Goal: Task Accomplishment & Management: Complete application form

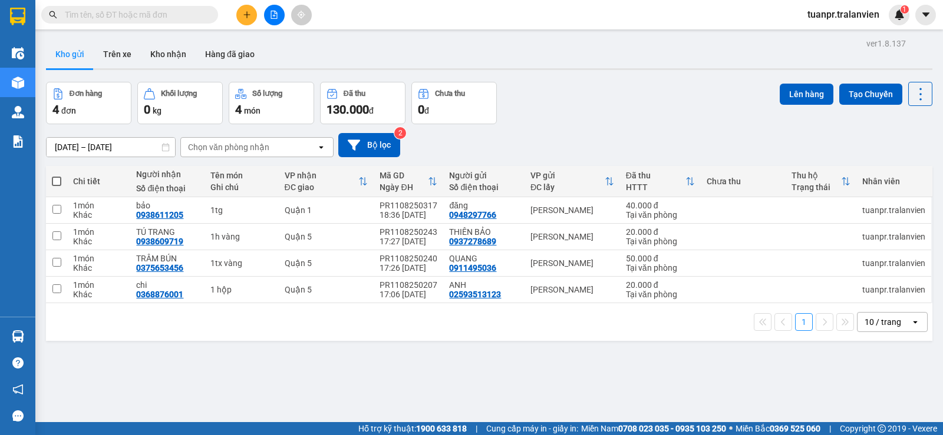
click at [131, 11] on input "text" at bounding box center [134, 14] width 139 height 13
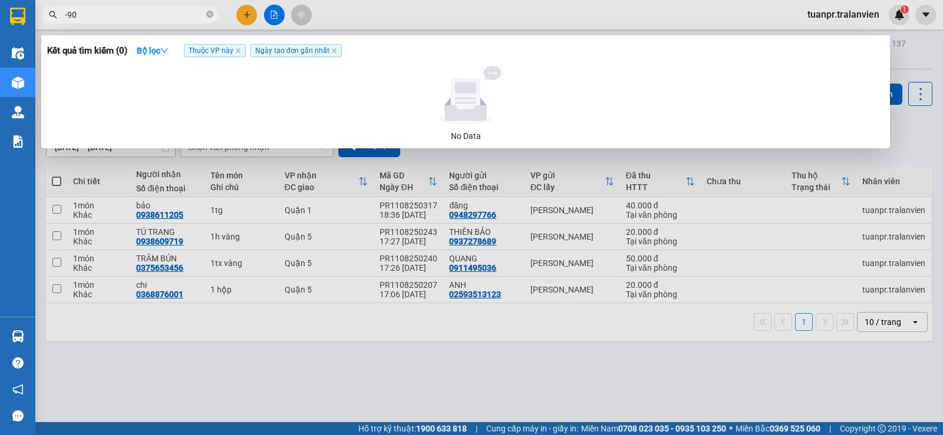
type input "-90"
click at [498, 19] on div at bounding box center [471, 217] width 943 height 435
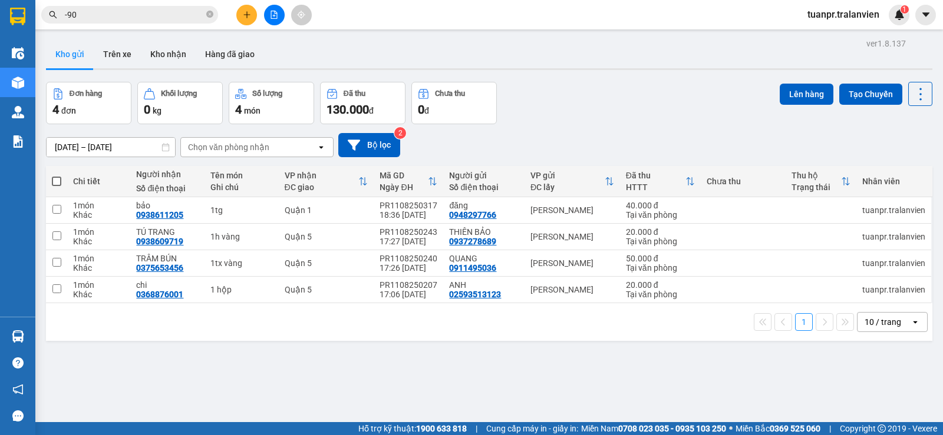
drag, startPoint x: 235, startPoint y: 11, endPoint x: 238, endPoint y: 16, distance: 6.4
click at [235, 12] on div at bounding box center [274, 15] width 88 height 21
click at [245, 16] on icon "plus" at bounding box center [247, 15] width 8 height 8
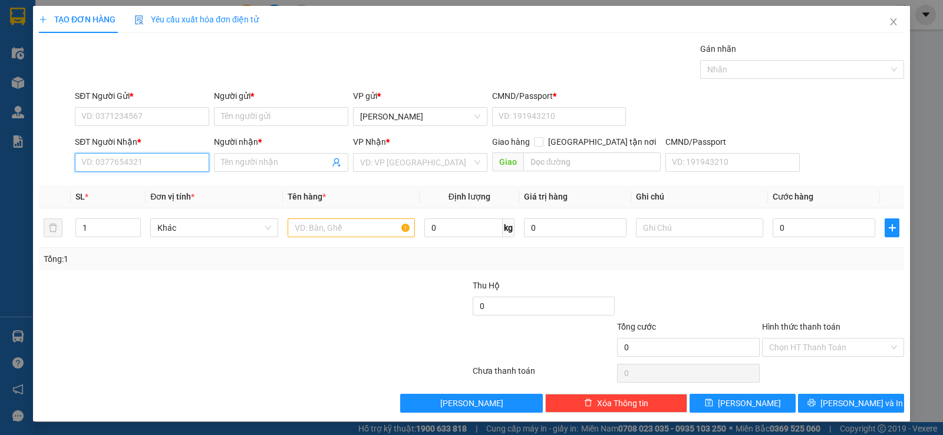
click at [129, 164] on input "SĐT Người Nhận *" at bounding box center [142, 162] width 134 height 19
click at [128, 115] on input "SĐT Người Gửi *" at bounding box center [142, 116] width 134 height 19
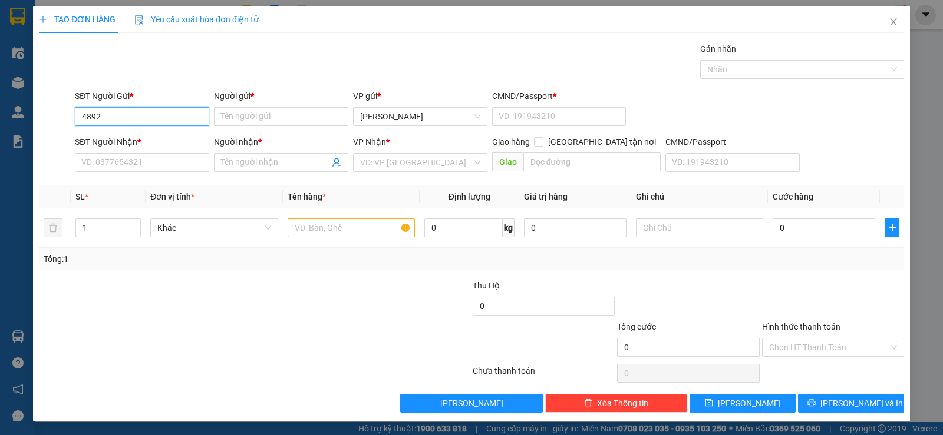
drag, startPoint x: 83, startPoint y: 117, endPoint x: 124, endPoint y: 115, distance: 40.7
click at [84, 116] on input "4892" at bounding box center [142, 116] width 134 height 19
click at [77, 112] on input "4892" at bounding box center [142, 116] width 134 height 19
type input "0784894892"
click at [249, 131] on form "SĐT Người Gửi * 0784894892 0784894892 Người gửi * Tên người gửi VP gửi * Phan R…" at bounding box center [471, 133] width 865 height 87
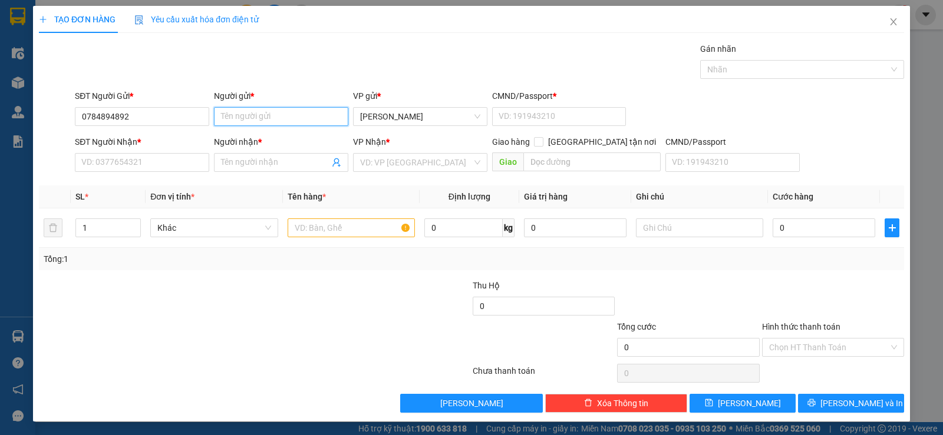
click at [267, 121] on input "Người gửi *" at bounding box center [281, 116] width 134 height 19
type input "Dú 10"
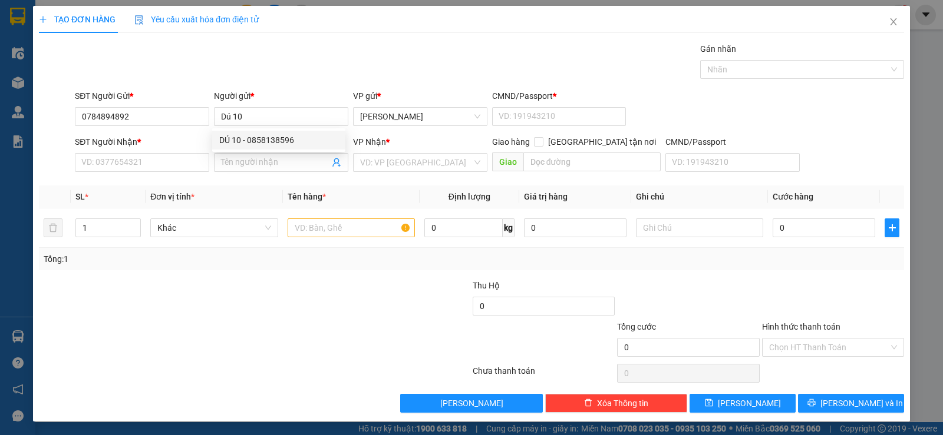
click at [335, 288] on div at bounding box center [399, 299] width 144 height 41
click at [161, 169] on input "SĐT Người Nhận *" at bounding box center [142, 162] width 134 height 19
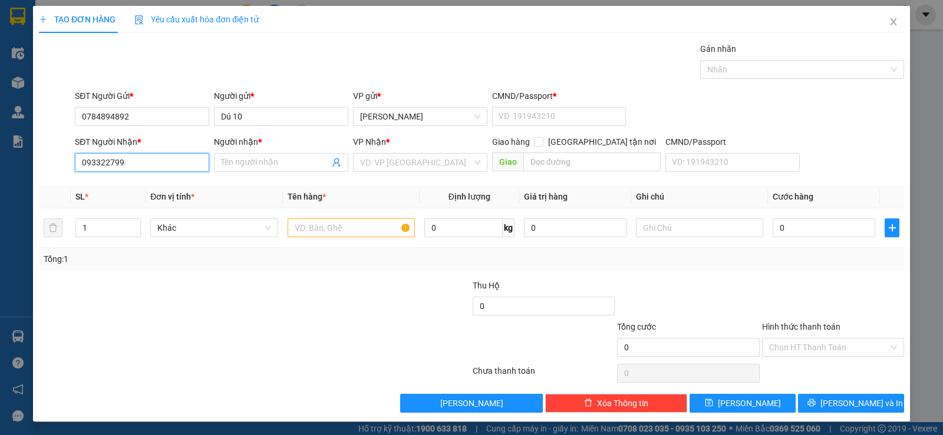
type input "0933227990"
click at [135, 183] on div "0933227990 - phu" at bounding box center [140, 186] width 119 height 13
type input "phu"
type input "0933227990"
click at [316, 224] on input "text" at bounding box center [351, 228] width 127 height 19
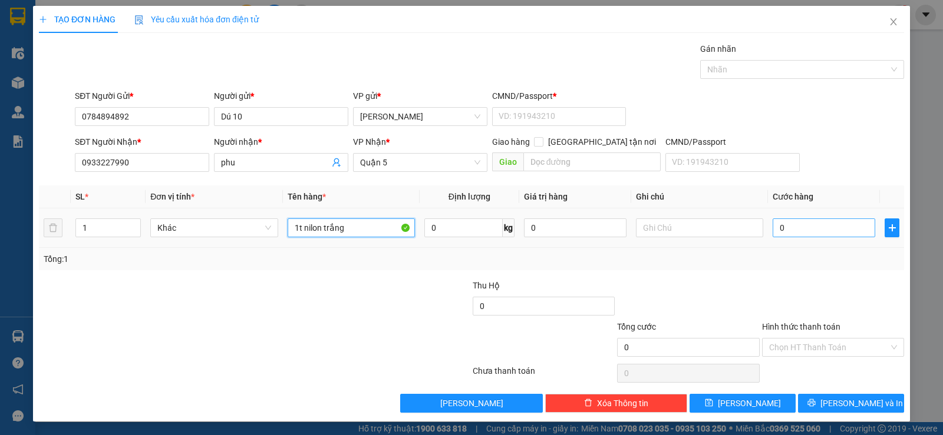
type input "1t nilon trắng"
click at [820, 231] on input "0" at bounding box center [823, 228] width 103 height 19
type input "3"
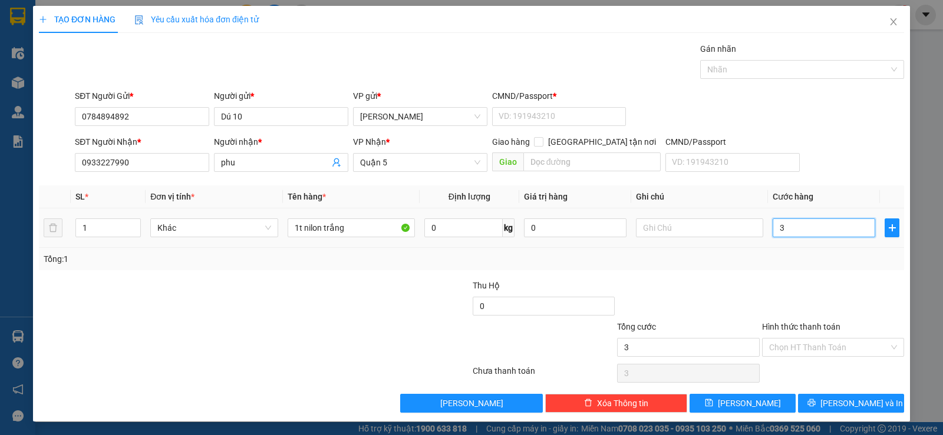
type input "30"
type input "30.000"
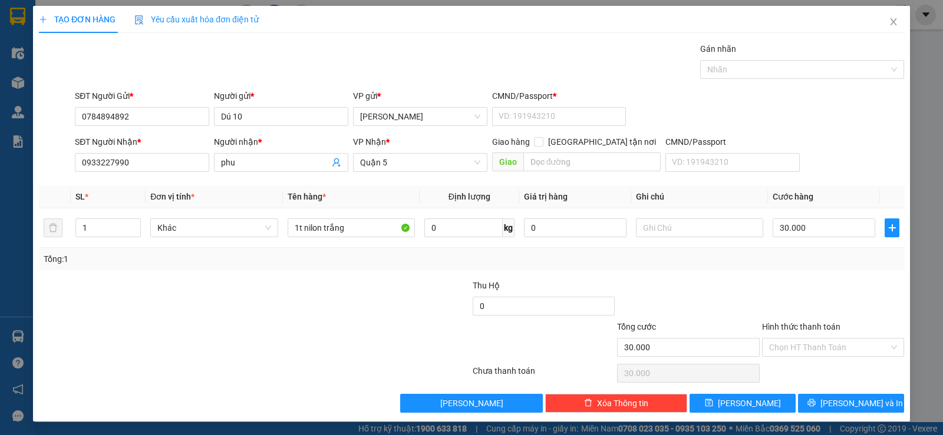
click at [846, 278] on div "Transit Pickup Surcharge Ids Transit Deliver Surcharge Ids Transit Deliver Surc…" at bounding box center [471, 227] width 865 height 371
click at [823, 366] on div "Chọn HT Thanh Toán" at bounding box center [833, 374] width 144 height 24
click at [823, 356] on input "Hình thức thanh toán" at bounding box center [829, 348] width 120 height 18
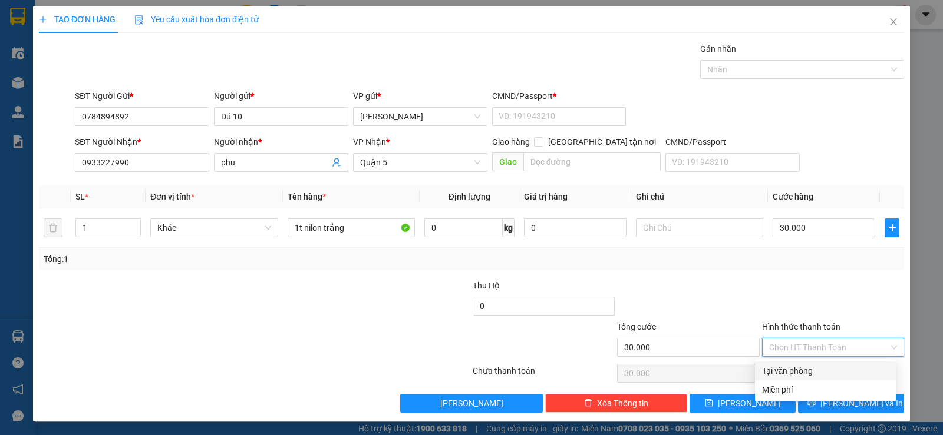
click at [818, 366] on div "Tại văn phòng" at bounding box center [825, 371] width 127 height 13
type input "0"
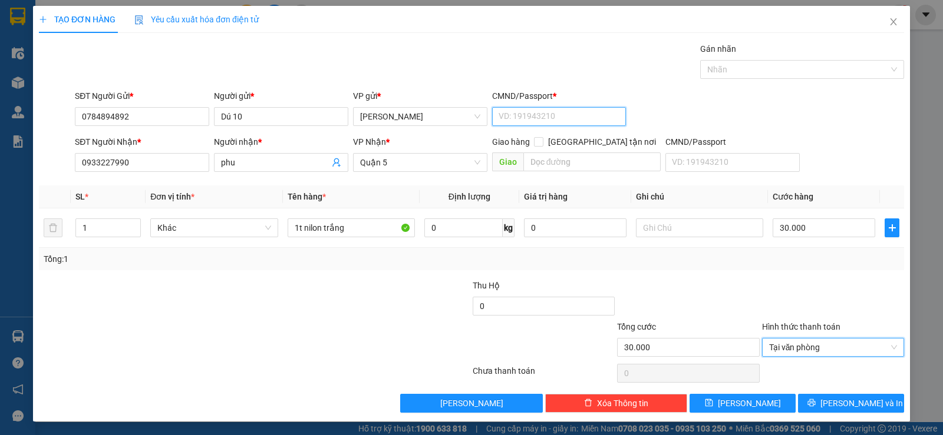
click at [509, 120] on input "CMND/Passport *" at bounding box center [559, 116] width 134 height 19
type input "1"
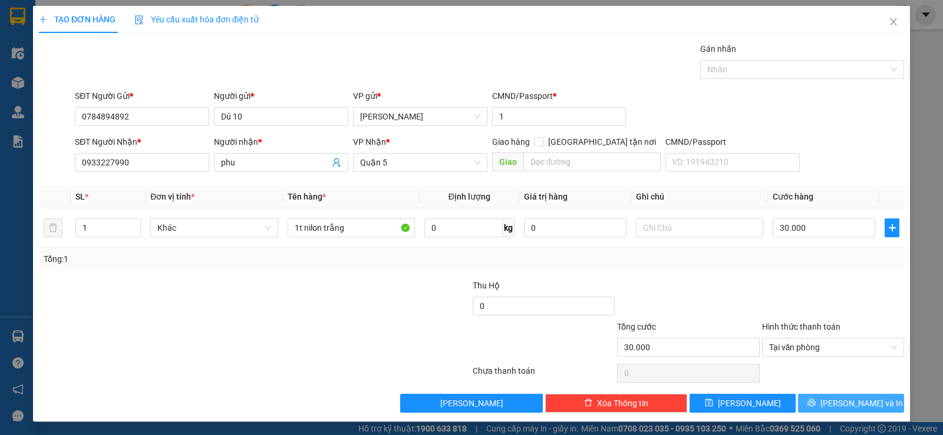
click at [815, 405] on icon "printer" at bounding box center [811, 403] width 8 height 8
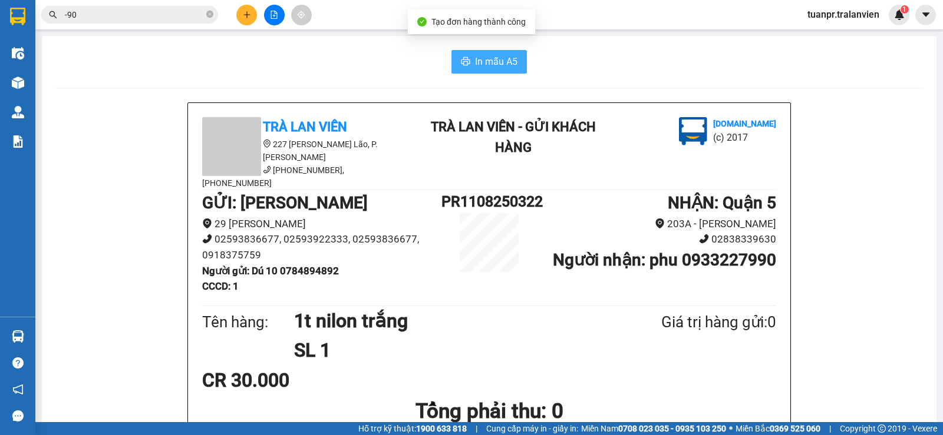
click at [483, 61] on span "In mẫu A5" at bounding box center [496, 61] width 42 height 15
drag, startPoint x: 475, startPoint y: 56, endPoint x: 484, endPoint y: 58, distance: 9.7
click at [475, 55] on span "In mẫu A5" at bounding box center [496, 61] width 42 height 15
click at [250, 16] on icon "plus" at bounding box center [247, 15] width 8 height 8
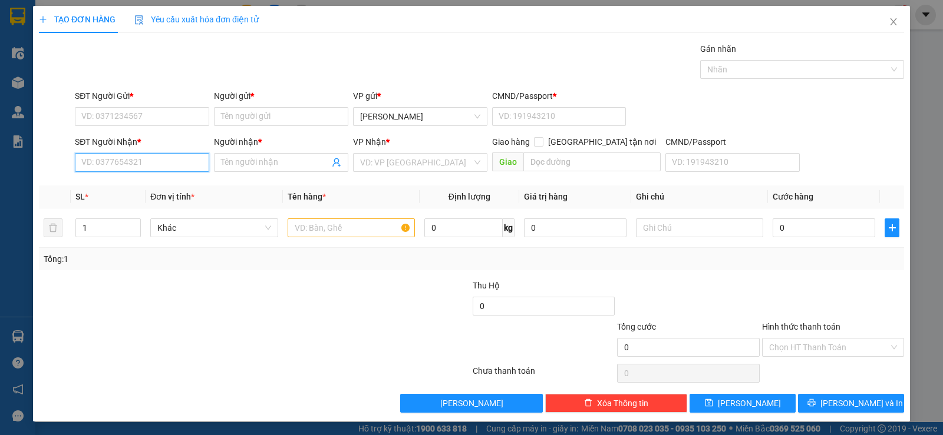
click at [130, 167] on input "SĐT Người Nhận *" at bounding box center [142, 162] width 134 height 19
click at [173, 113] on input "SĐT Người Gửi *" at bounding box center [142, 116] width 134 height 19
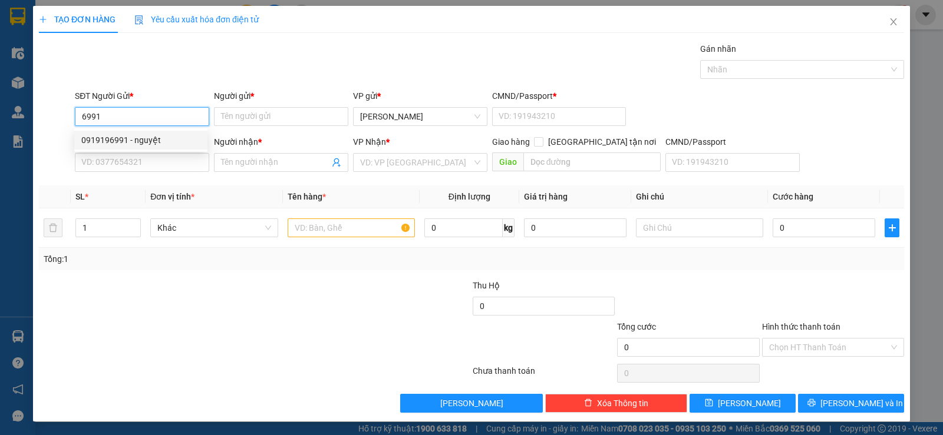
click at [131, 144] on div "0919196991 - nguyệt" at bounding box center [140, 140] width 119 height 13
type input "0919196991"
type input "nguyệt"
type input "111"
type input "02839552979"
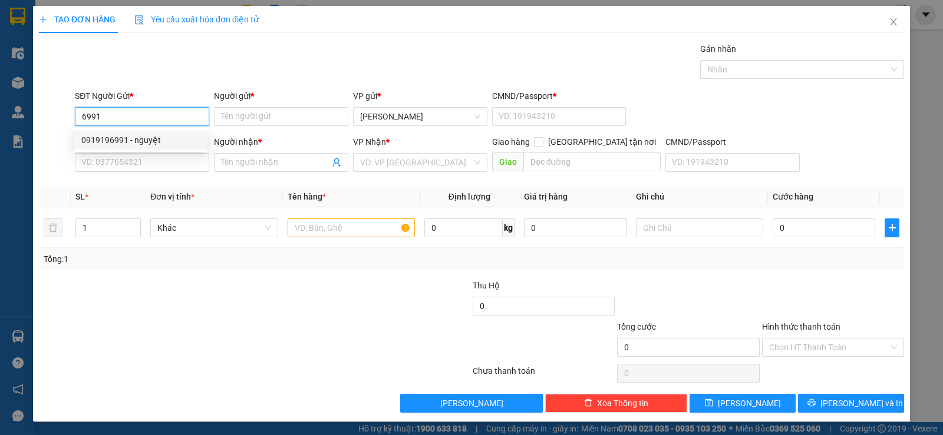
type input "MEDILAB"
type input "0919196991"
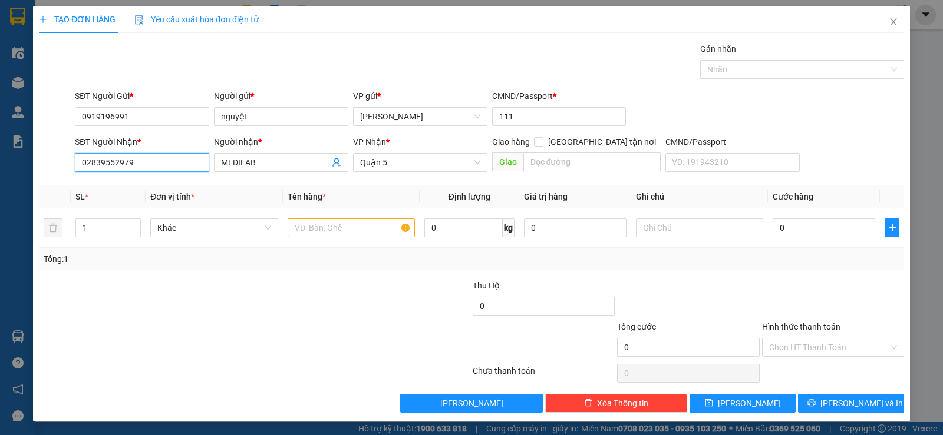
click at [140, 164] on input "02839552979" at bounding box center [142, 162] width 134 height 19
click at [356, 237] on div at bounding box center [351, 228] width 127 height 24
click at [356, 233] on input "text" at bounding box center [351, 228] width 127 height 19
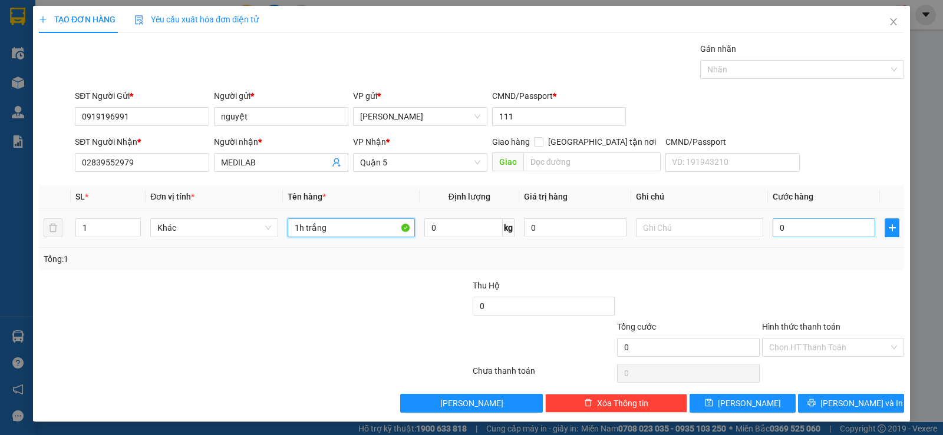
type input "1h trắng"
click at [827, 223] on input "0" at bounding box center [823, 228] width 103 height 19
type input "2"
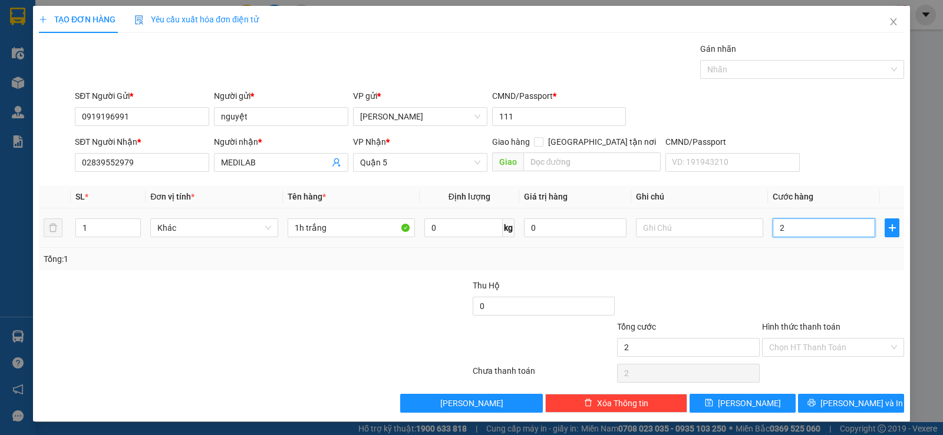
type input "20"
type input "20.000"
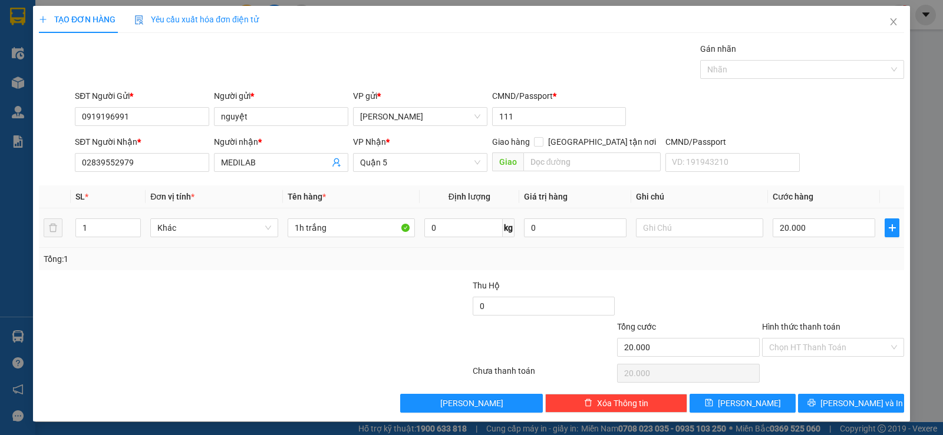
click at [790, 267] on div "Tổng: 1" at bounding box center [471, 259] width 865 height 22
click at [817, 348] on input "Hình thức thanh toán" at bounding box center [829, 348] width 120 height 18
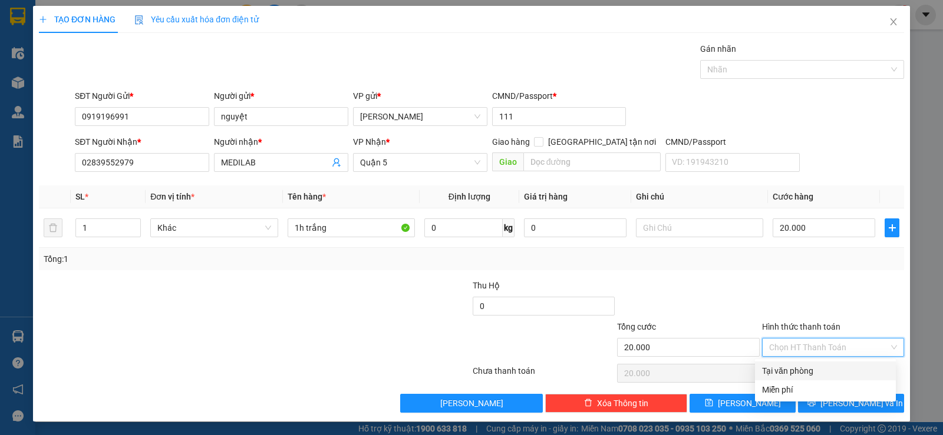
click at [823, 365] on div "Tại văn phòng" at bounding box center [825, 371] width 127 height 13
type input "0"
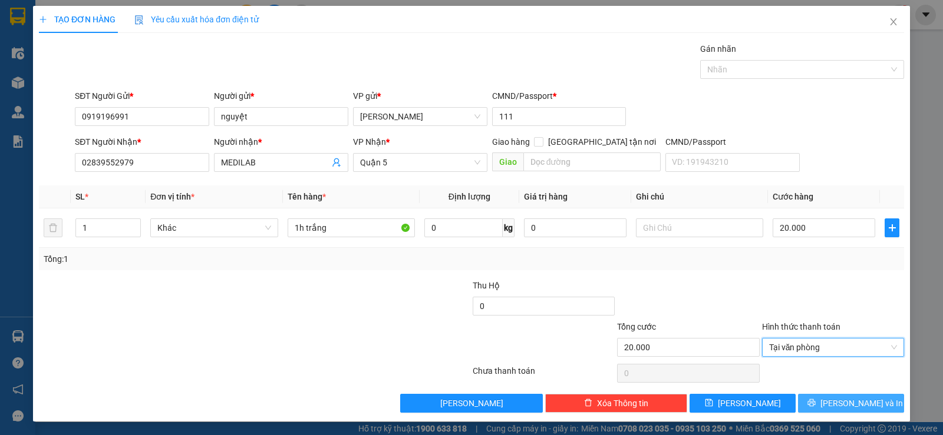
click at [852, 396] on button "[PERSON_NAME] và In" at bounding box center [851, 403] width 106 height 19
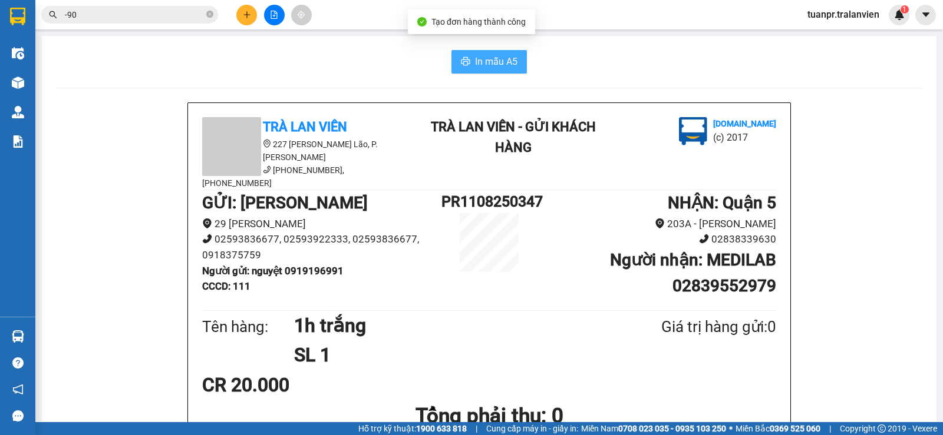
click at [499, 69] on span "In mẫu A5" at bounding box center [496, 61] width 42 height 15
click at [256, 11] on button at bounding box center [246, 15] width 21 height 21
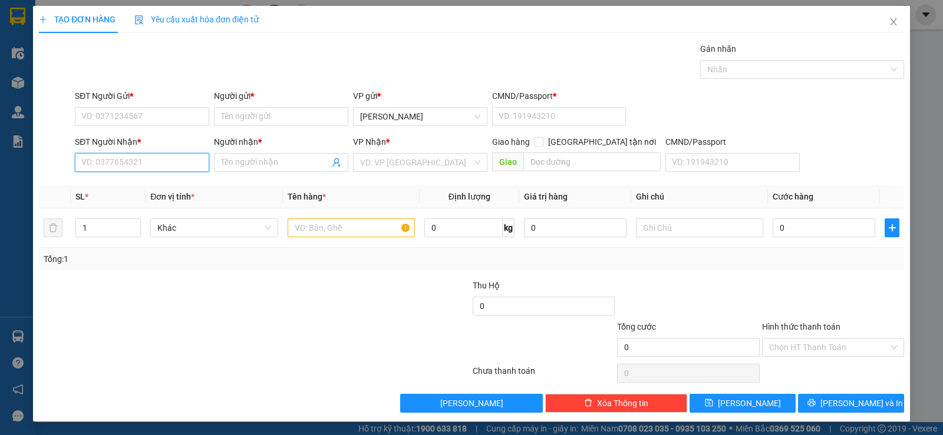
click at [161, 169] on input "SĐT Người Nhận *" at bounding box center [142, 162] width 134 height 19
click at [164, 193] on div "0938609719 - TÚ TRANG" at bounding box center [140, 186] width 133 height 19
type input "0938609719"
type input "TÚ TRANG"
type input "058096006325"
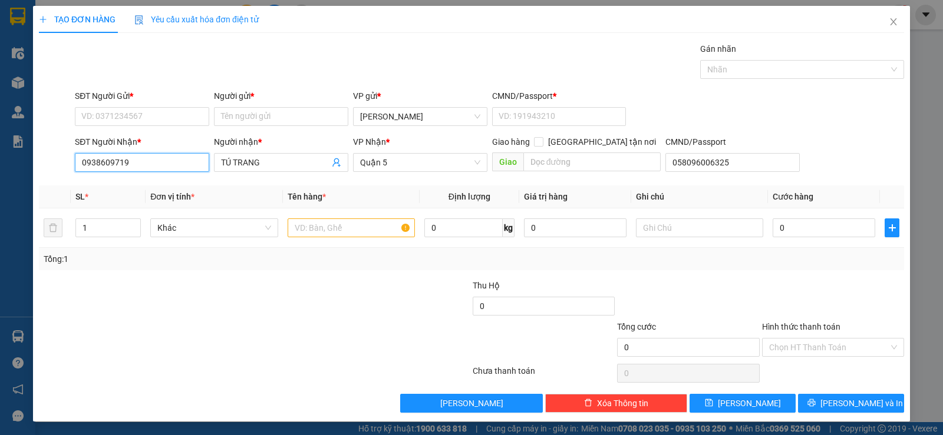
type input "0938609719"
click at [160, 127] on div "SĐT Người Gửi * VD: 0371234567" at bounding box center [142, 110] width 134 height 41
click at [160, 121] on input "SĐT Người Gửi *" at bounding box center [142, 116] width 134 height 19
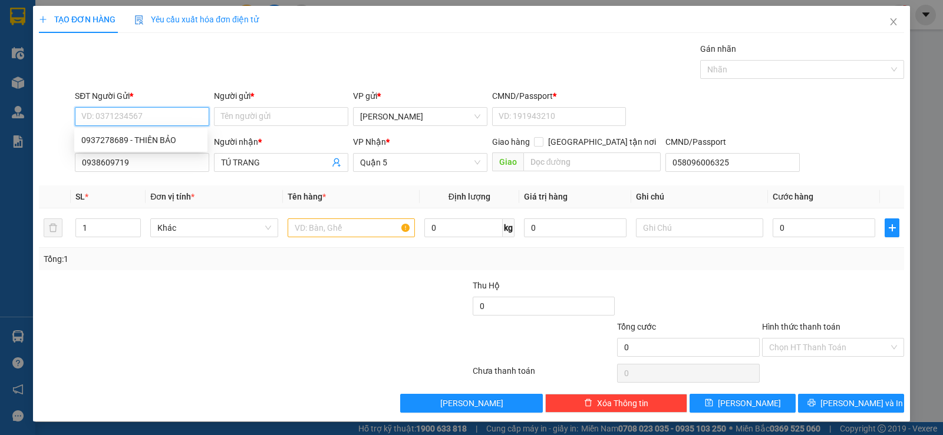
click at [157, 123] on input "SĐT Người Gửi *" at bounding box center [142, 116] width 134 height 19
click at [271, 120] on input "Người gửi *" at bounding box center [281, 116] width 134 height 19
type input "v"
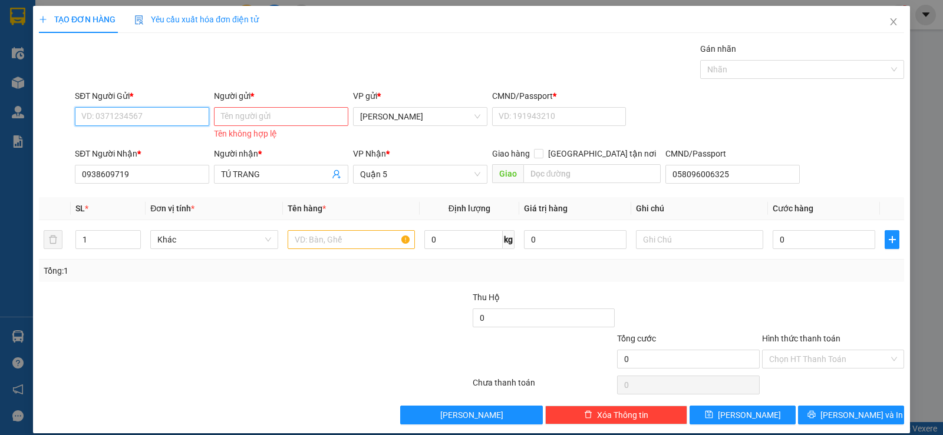
click at [181, 115] on input "SĐT Người Gửi *" at bounding box center [142, 116] width 134 height 19
click at [84, 117] on input "7879" at bounding box center [142, 116] width 134 height 19
click at [82, 119] on input "7879" at bounding box center [142, 116] width 134 height 19
type input "0259177879"
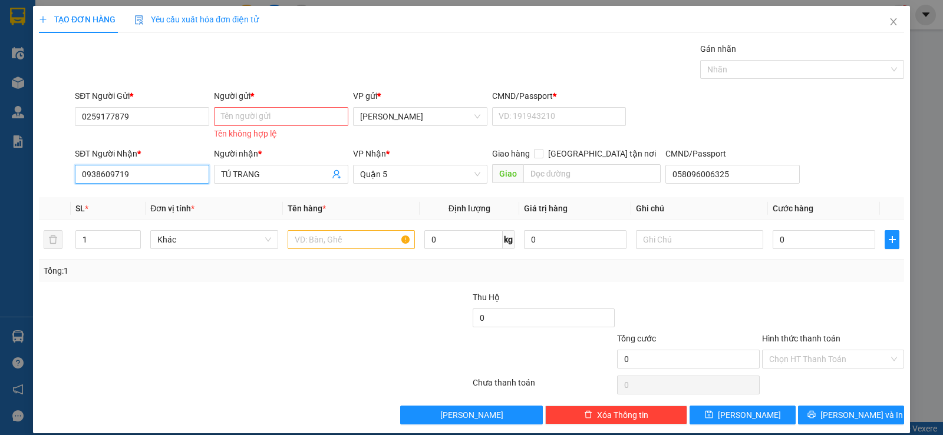
click at [157, 180] on input "0938609719" at bounding box center [142, 174] width 134 height 19
click at [158, 180] on input "0938609719" at bounding box center [142, 174] width 134 height 19
click at [159, 180] on input "0938609719" at bounding box center [142, 174] width 134 height 19
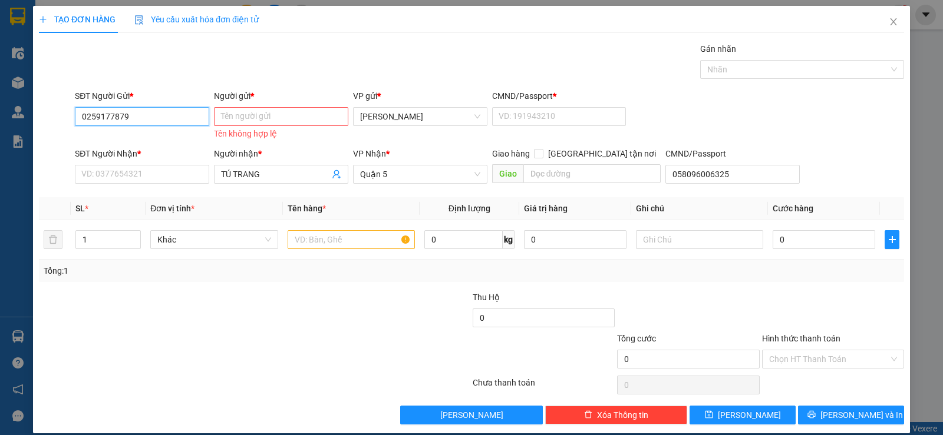
click at [139, 123] on input "0259177879" at bounding box center [142, 116] width 134 height 19
click at [140, 123] on input "0259177879" at bounding box center [142, 116] width 134 height 19
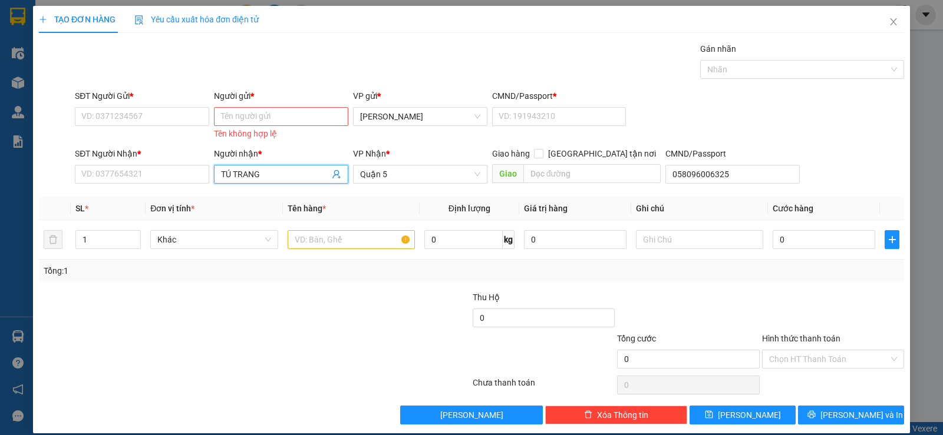
click at [275, 180] on input "TÚ TRANG" at bounding box center [275, 174] width 108 height 13
click at [276, 178] on input "TÚ TRANG" at bounding box center [275, 174] width 108 height 13
click at [269, 176] on input "TÚ" at bounding box center [275, 174] width 108 height 13
type input "TÚ"
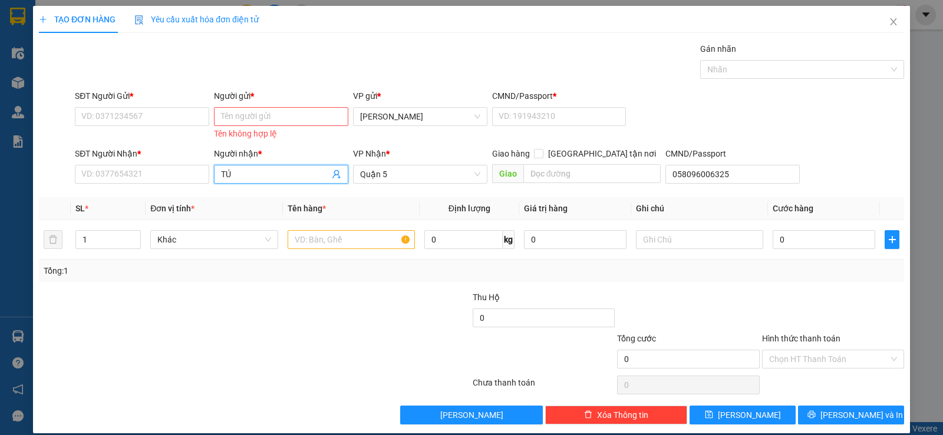
click at [269, 176] on input "TÚ" at bounding box center [275, 174] width 108 height 13
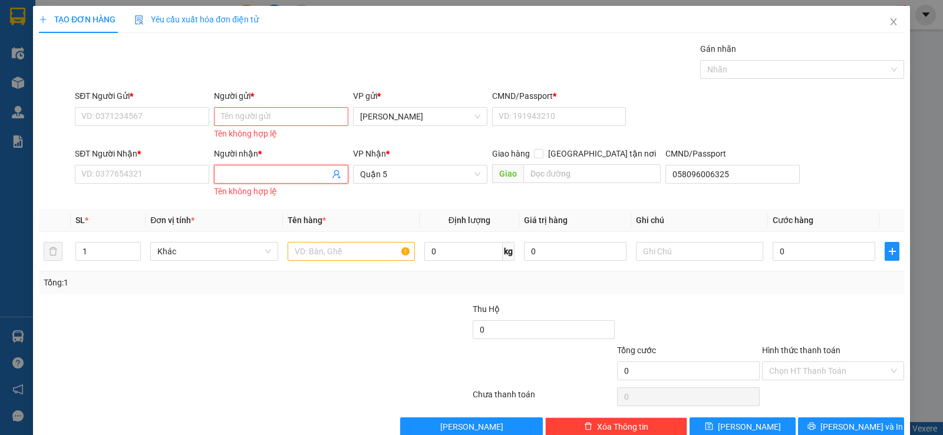
click at [148, 161] on div "SĐT Người Nhận *" at bounding box center [142, 156] width 134 height 18
click at [148, 165] on input "SĐT Người Nhận *" at bounding box center [142, 174] width 134 height 19
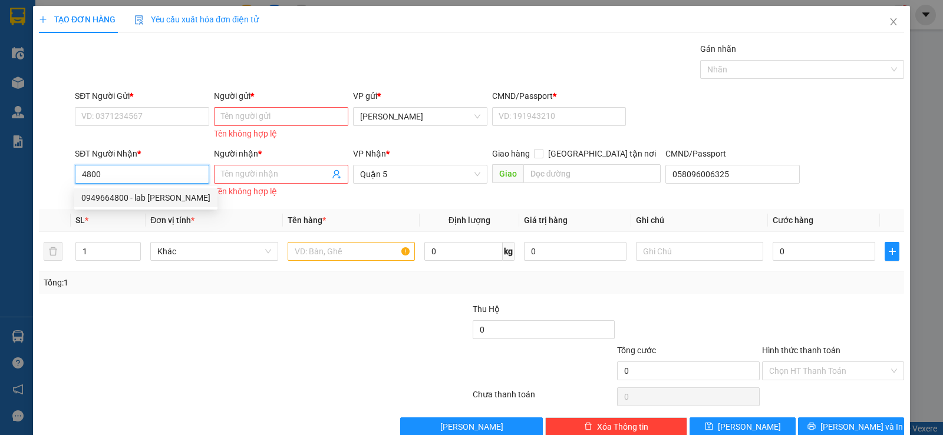
click at [151, 193] on div "0949664800 - lab [PERSON_NAME]" at bounding box center [145, 197] width 129 height 13
type input "0949664800"
type input "lab [PERSON_NAME]"
type input "0949664800"
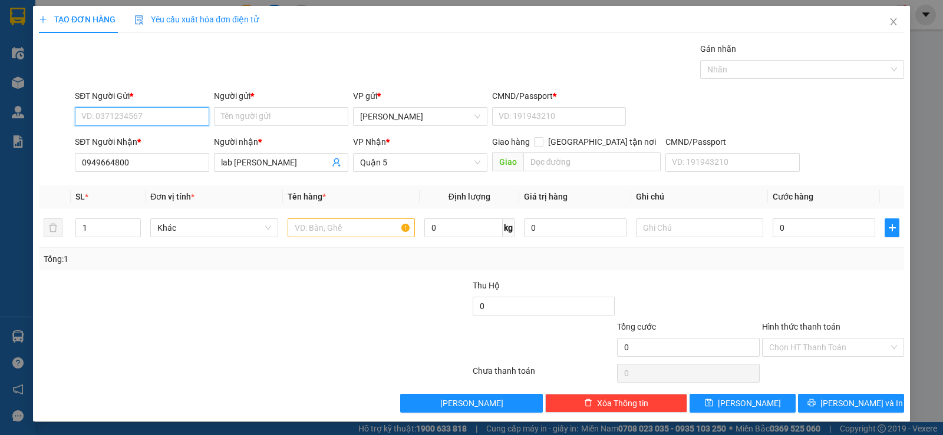
click at [131, 117] on input "SĐT Người Gửi *" at bounding box center [142, 116] width 134 height 19
click at [157, 141] on div "0886455276 - Bs Thư" at bounding box center [140, 140] width 119 height 13
type input "0886455276"
type input "Bs Thư"
type input "11"
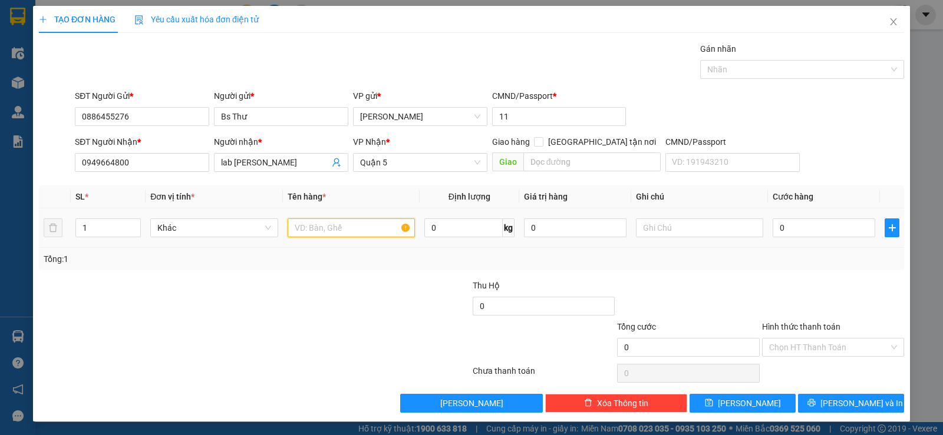
click at [319, 233] on input "text" at bounding box center [351, 228] width 127 height 19
type input "1h vàng"
click at [788, 227] on input "0" at bounding box center [823, 228] width 103 height 19
type input "2"
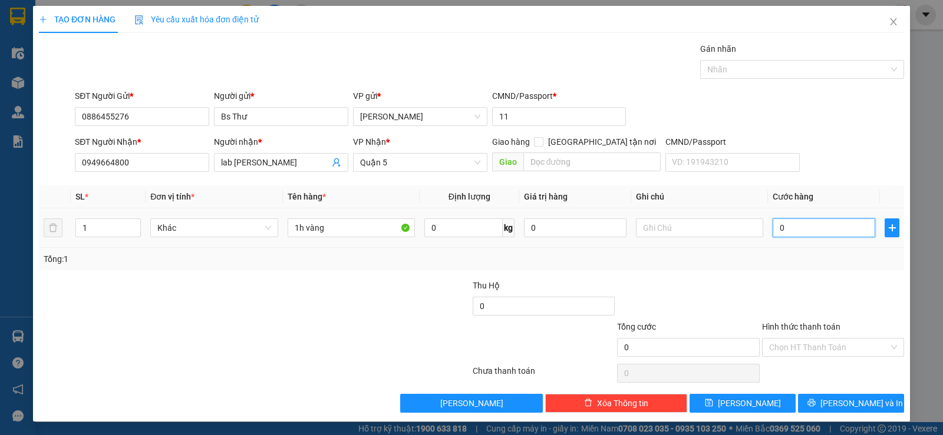
type input "2"
type input "20"
type input "20.000"
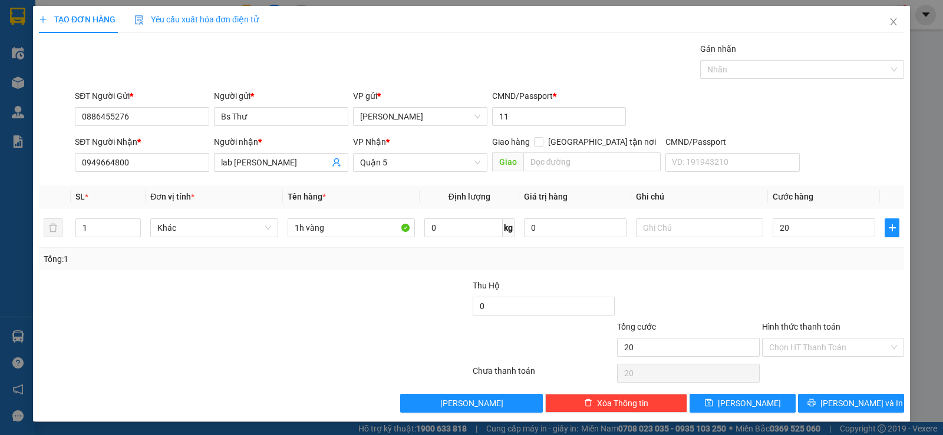
type input "20.000"
click at [741, 296] on div at bounding box center [688, 299] width 144 height 41
click at [779, 336] on div "Hình thức thanh toán" at bounding box center [833, 330] width 142 height 18
click at [788, 349] on input "Hình thức thanh toán" at bounding box center [829, 348] width 120 height 18
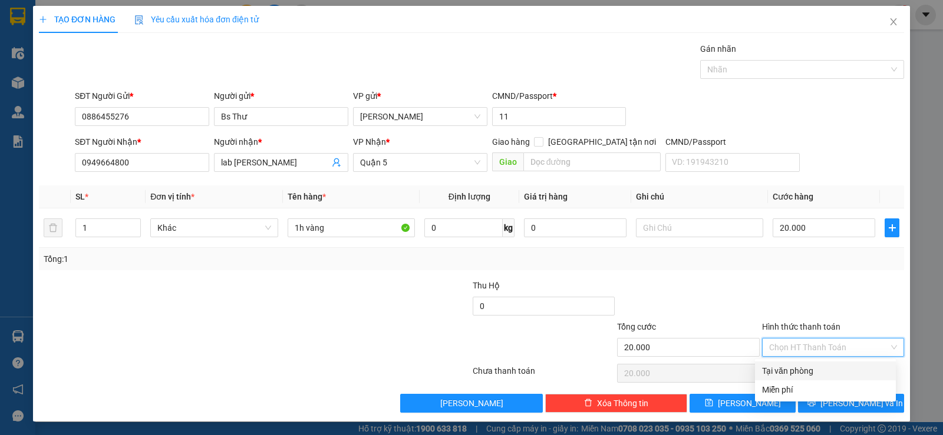
click at [799, 368] on div "Tại văn phòng" at bounding box center [825, 371] width 127 height 13
type input "0"
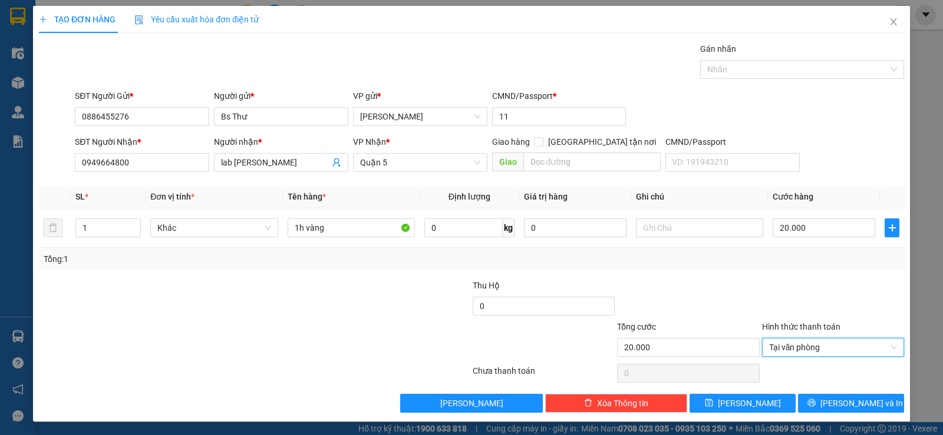
click at [785, 296] on div at bounding box center [833, 299] width 144 height 41
click at [815, 403] on icon "printer" at bounding box center [811, 403] width 8 height 8
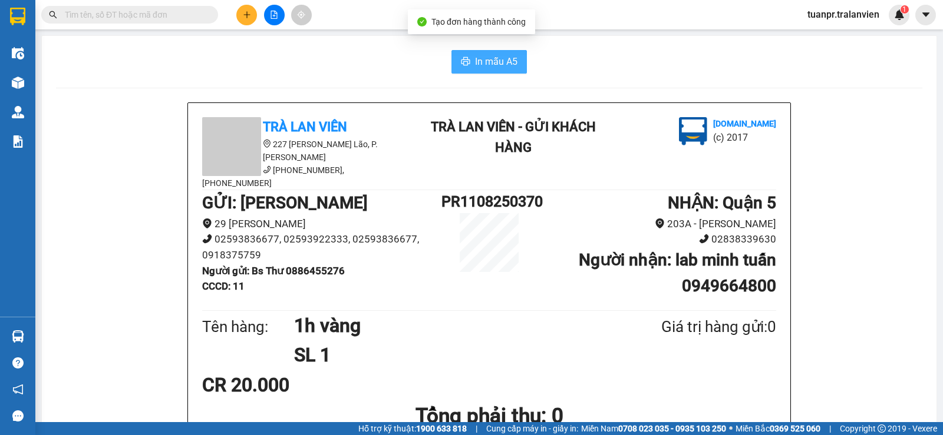
click at [498, 60] on span "In mẫu A5" at bounding box center [496, 61] width 42 height 15
click at [128, 14] on input "text" at bounding box center [134, 14] width 139 height 13
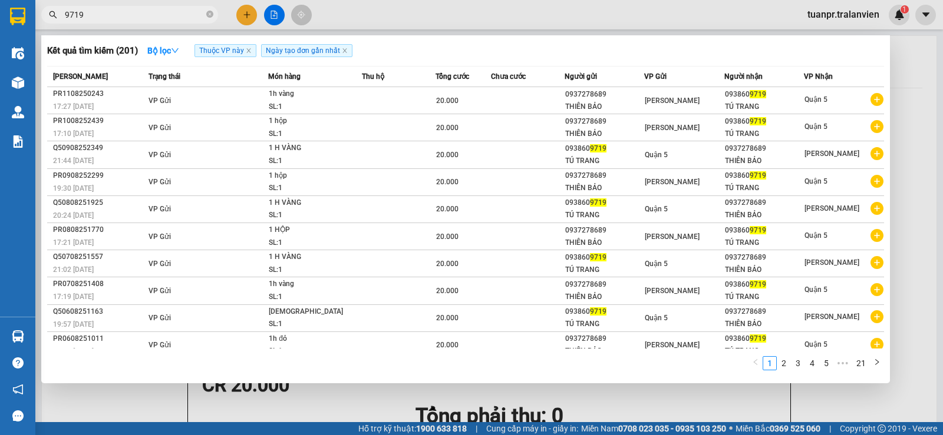
scroll to position [11, 0]
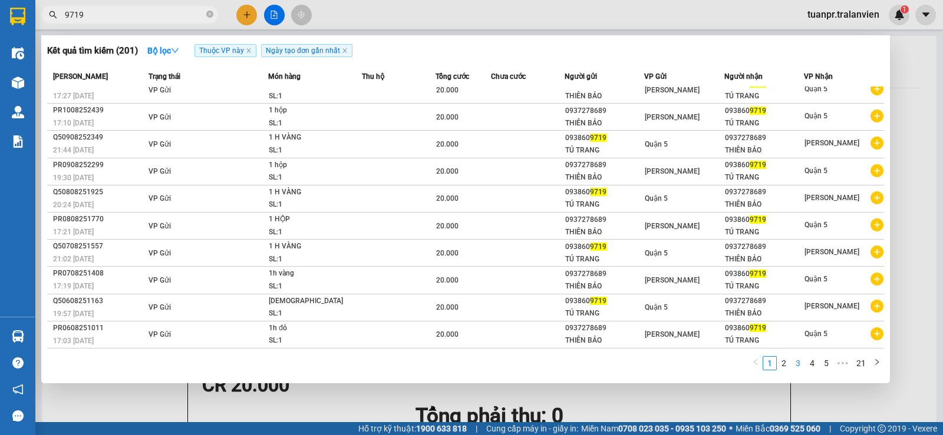
type input "9719"
click at [802, 365] on link "3" at bounding box center [797, 363] width 13 height 13
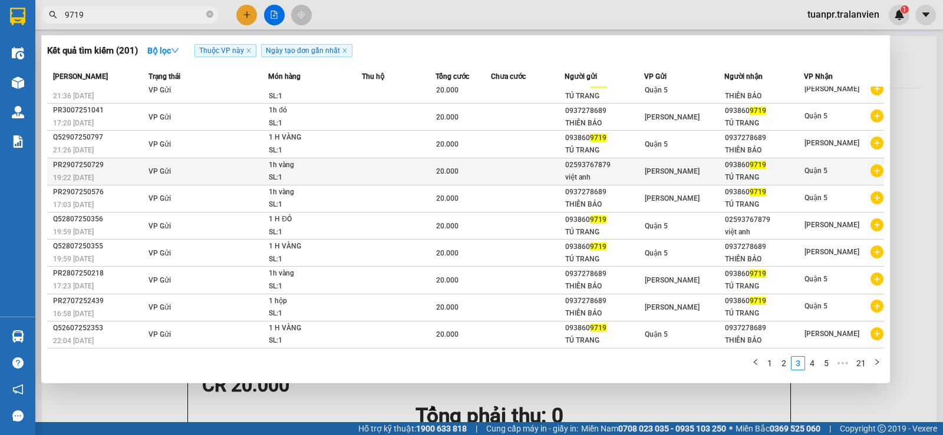
click at [595, 172] on div "việt anh" at bounding box center [604, 177] width 79 height 12
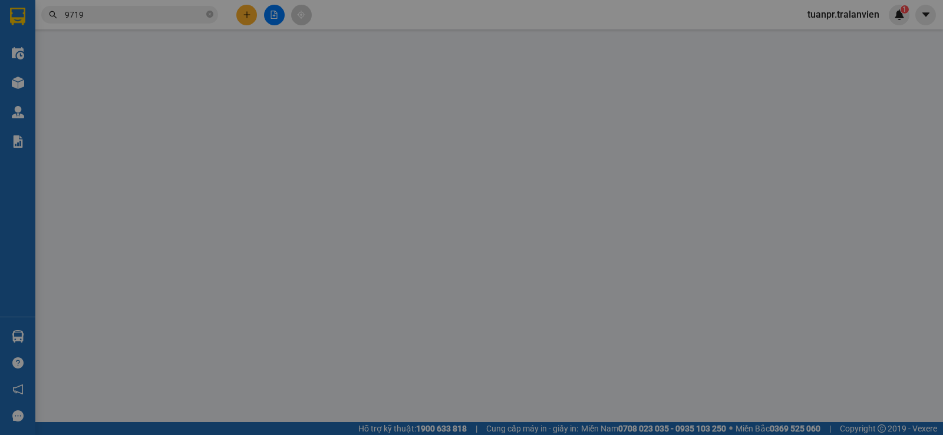
type input "02593767879"
type input "việt anh"
type input "058064004349"
type input "0938609719"
type input "TÚ TRANG"
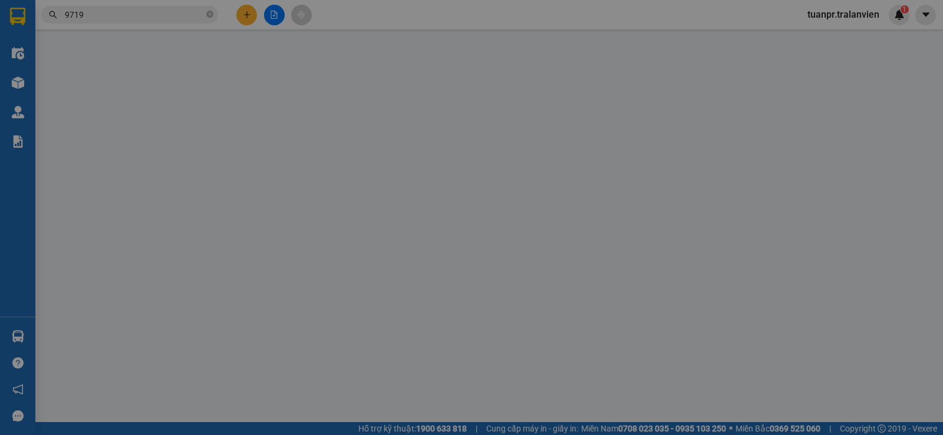
type input "058096006325"
type input "20.000"
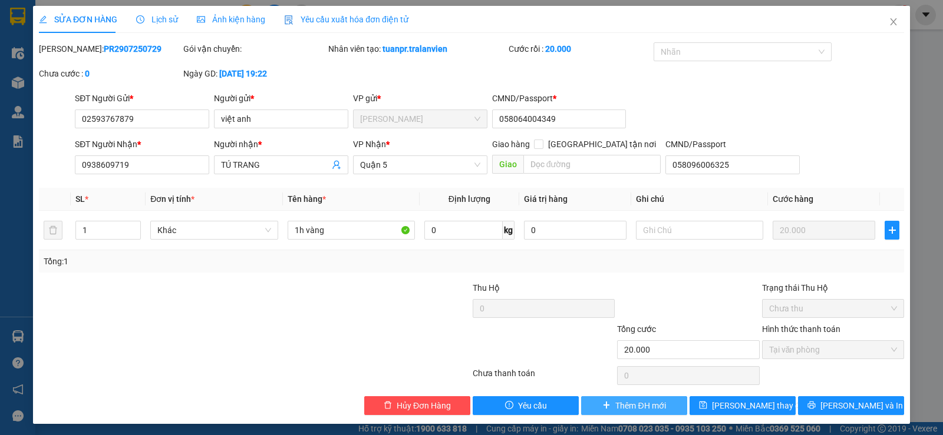
click at [648, 409] on span "Thêm ĐH mới" at bounding box center [640, 405] width 50 height 13
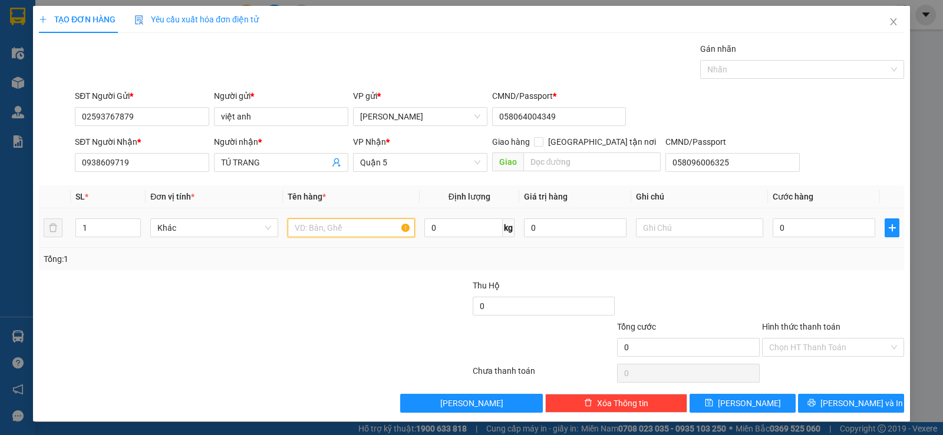
click at [335, 223] on input "text" at bounding box center [351, 228] width 127 height 19
type input "1h vàng"
click at [793, 227] on input "0" at bounding box center [823, 228] width 103 height 19
type input "2"
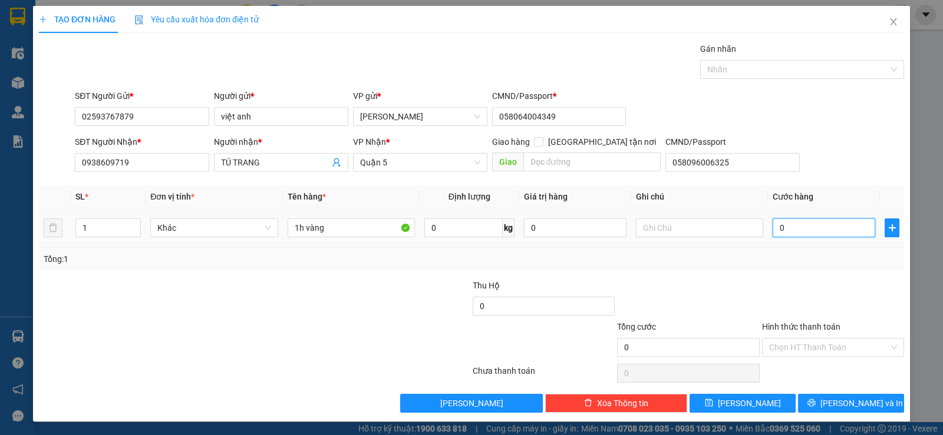
type input "2"
type input "20"
type input "20.000"
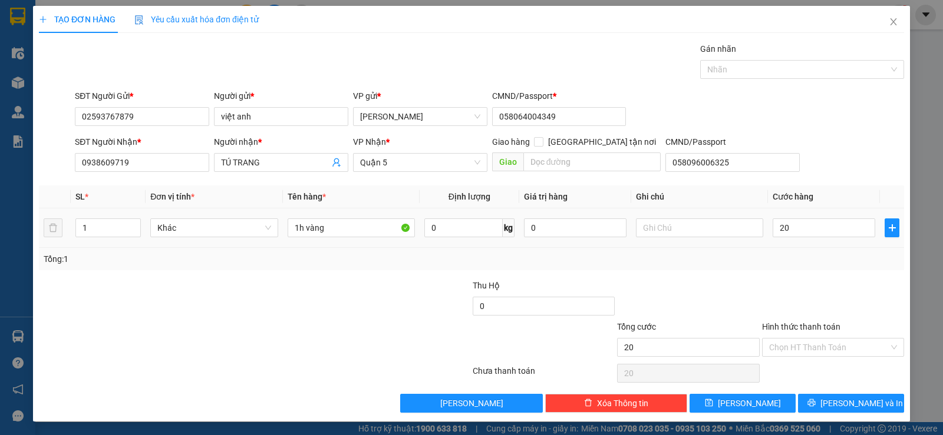
type input "20.000"
click at [761, 298] on div at bounding box center [833, 299] width 144 height 41
click at [804, 336] on div "Hình thức thanh toán" at bounding box center [833, 330] width 142 height 18
click at [811, 351] on input "Hình thức thanh toán" at bounding box center [829, 348] width 120 height 18
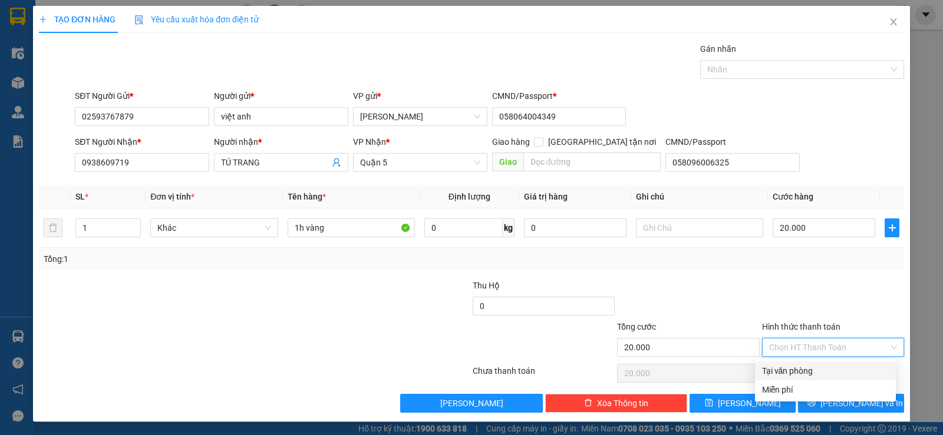
click at [805, 366] on div "Tại văn phòng" at bounding box center [825, 371] width 127 height 13
type input "0"
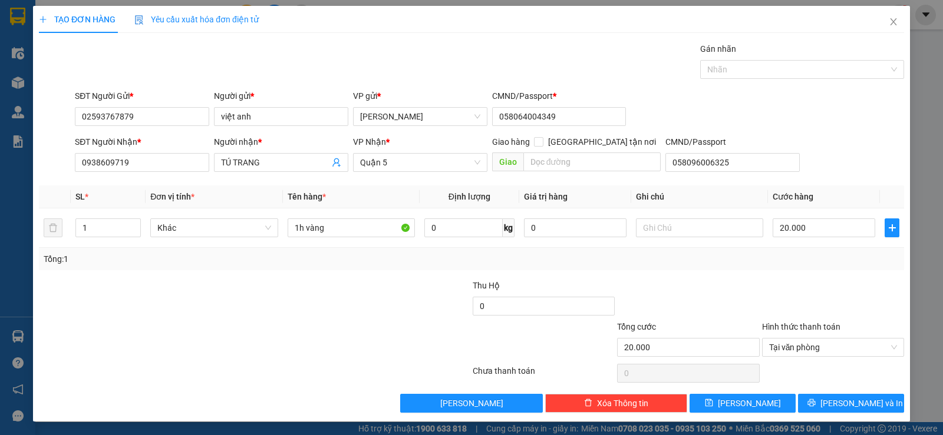
click at [682, 284] on div at bounding box center [688, 299] width 144 height 41
click at [867, 411] on button "[PERSON_NAME] và In" at bounding box center [851, 403] width 106 height 19
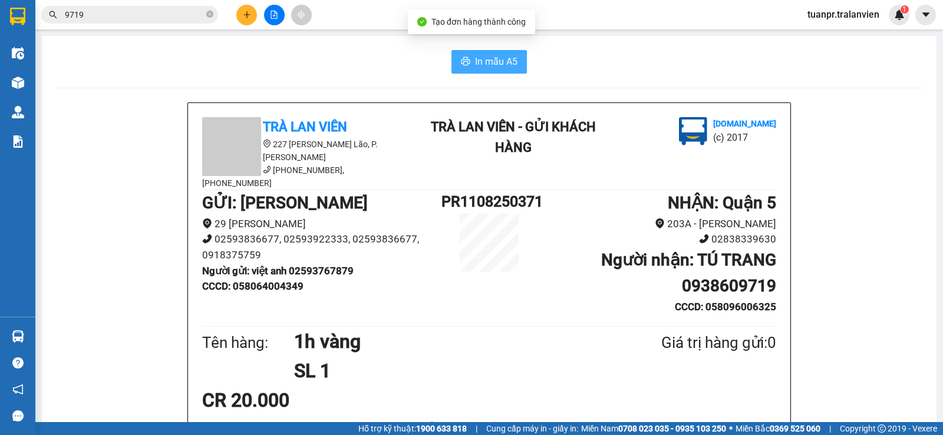
click at [464, 57] on button "In mẫu A5" at bounding box center [488, 62] width 75 height 24
click at [239, 7] on div at bounding box center [274, 15] width 88 height 21
click at [244, 12] on icon "plus" at bounding box center [247, 15] width 8 height 8
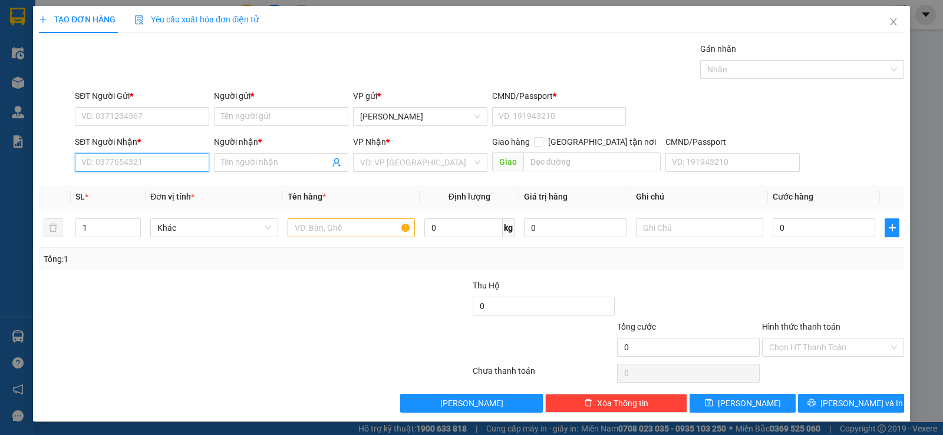
click at [154, 158] on input "SĐT Người Nhận *" at bounding box center [142, 162] width 134 height 19
type input "0983088999"
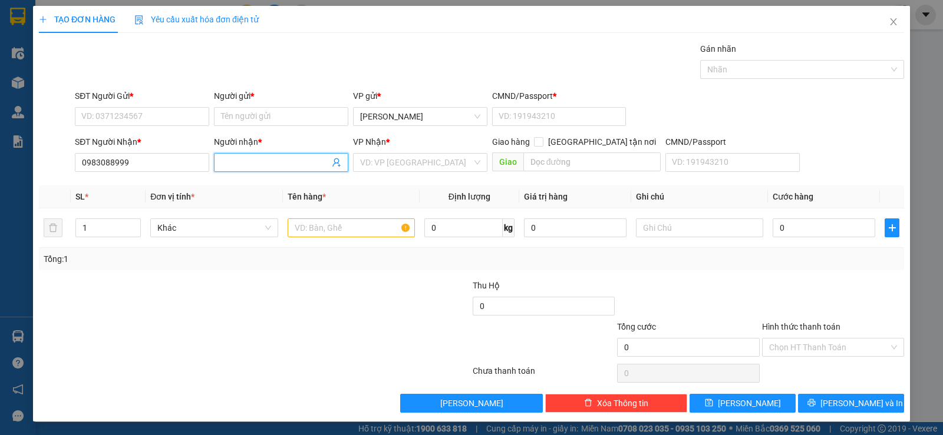
click at [240, 160] on input "Người nhận *" at bounding box center [275, 162] width 108 height 13
type input "h"
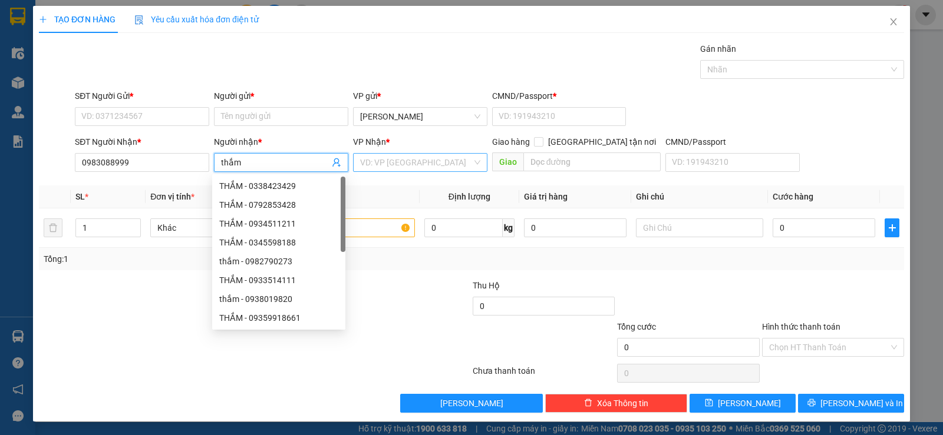
type input "thắm"
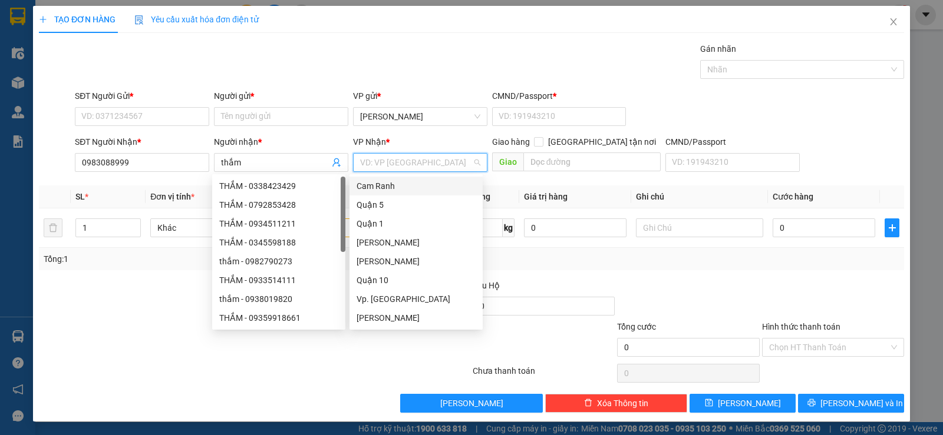
click at [388, 160] on input "search" at bounding box center [416, 163] width 112 height 18
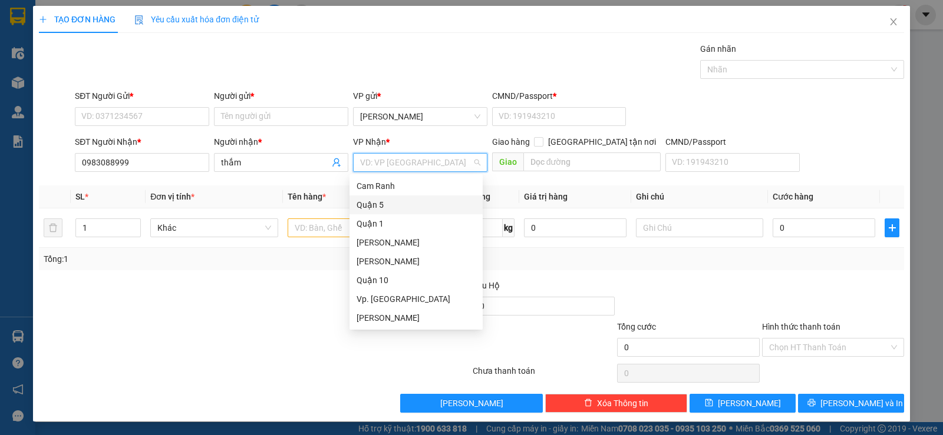
click at [376, 205] on div "Quận 5" at bounding box center [415, 205] width 119 height 13
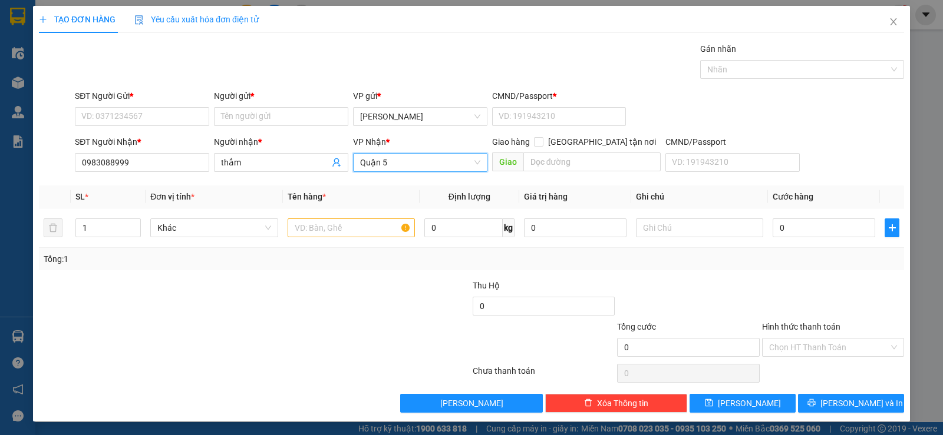
click at [132, 102] on div "SĐT Người Gửi *" at bounding box center [142, 96] width 134 height 13
click at [132, 107] on input "SĐT Người Gửi *" at bounding box center [142, 116] width 134 height 19
click at [138, 111] on input "SĐT Người Gửi *" at bounding box center [142, 116] width 134 height 19
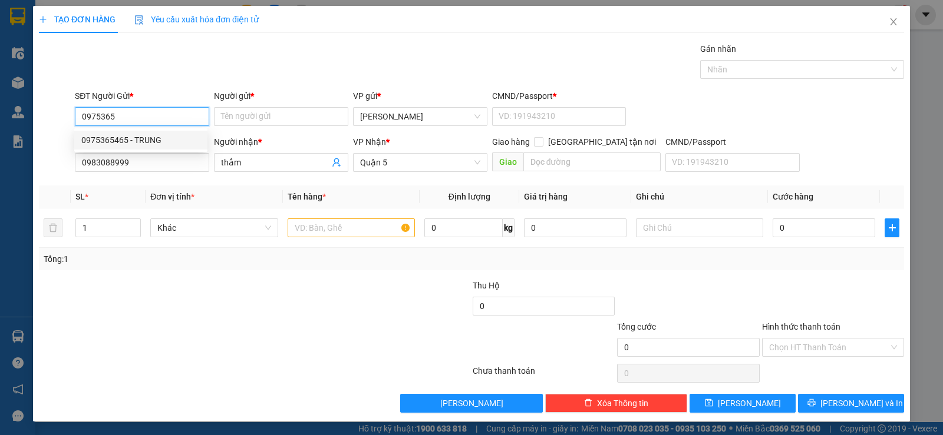
click at [160, 141] on div "0975365465 - TRUNG" at bounding box center [140, 140] width 119 height 13
type input "0975365465"
type input "TRUNG"
type input "11"
type input "0975365465"
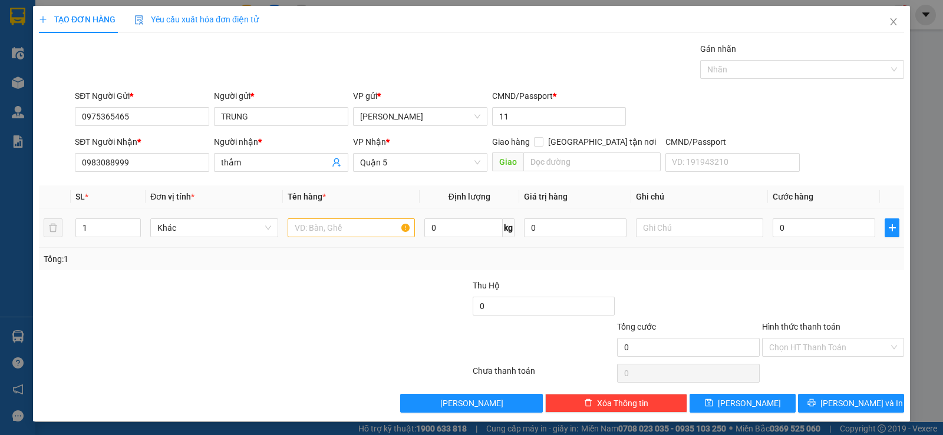
click at [352, 238] on div at bounding box center [351, 228] width 127 height 24
click at [349, 227] on input "text" at bounding box center [351, 228] width 127 height 19
type input "1 rổ đỏ keo vàng"
click at [813, 229] on input "0" at bounding box center [823, 228] width 103 height 19
type input "3"
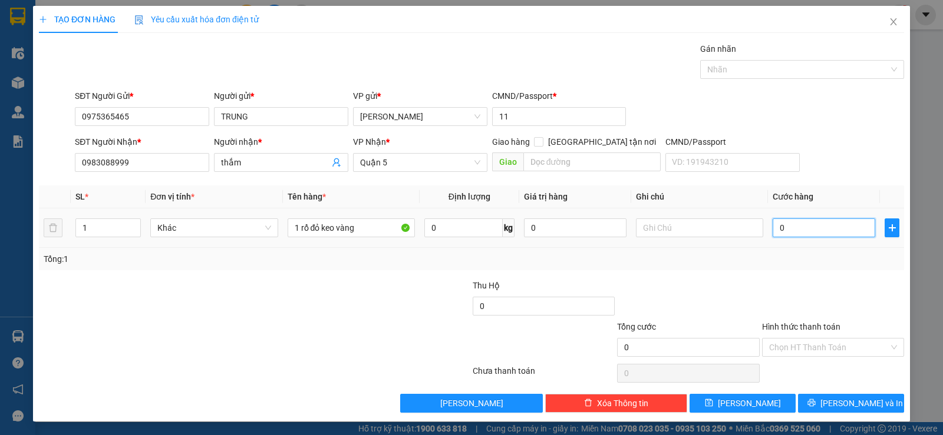
type input "3"
type input "30"
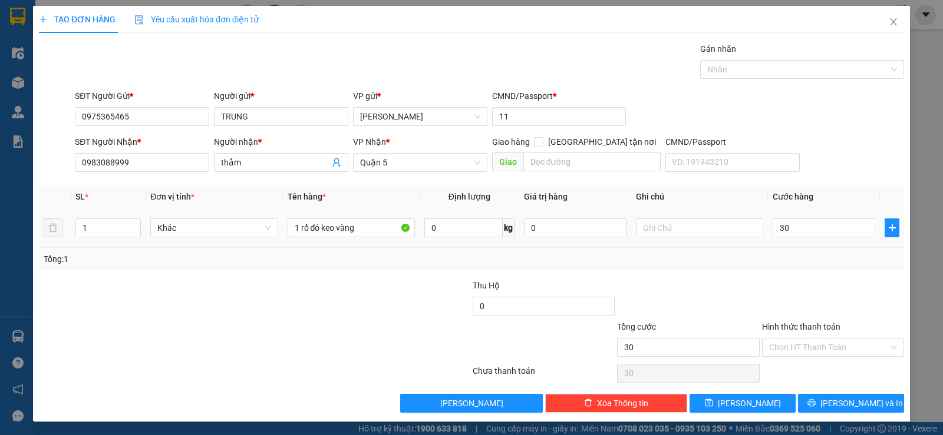
type input "30.000"
click at [781, 257] on div "Tổng: 1" at bounding box center [472, 259] width 856 height 13
click at [686, 226] on input "text" at bounding box center [699, 228] width 127 height 19
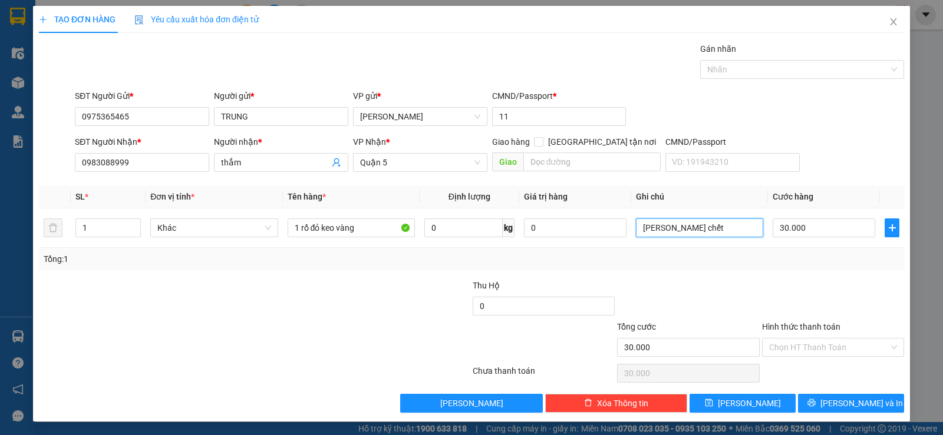
type input "[PERSON_NAME] chết"
click at [691, 285] on div at bounding box center [688, 299] width 144 height 41
click at [862, 348] on input "Hình thức thanh toán" at bounding box center [829, 348] width 120 height 18
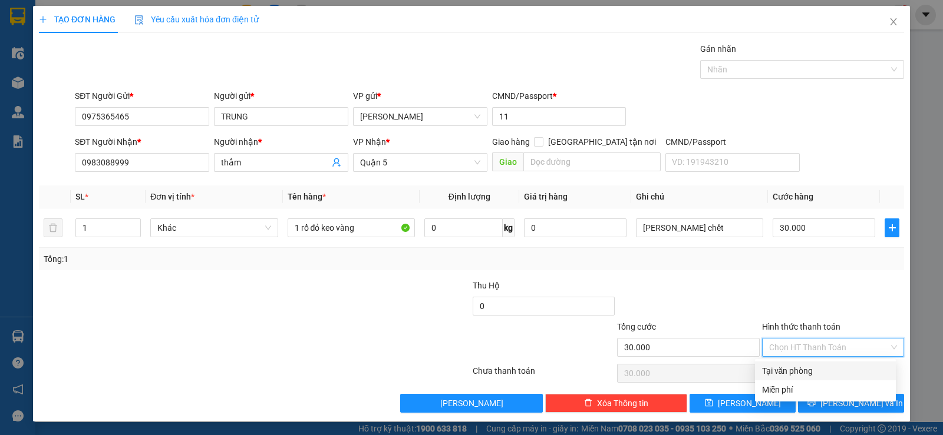
click at [830, 367] on div "Tại văn phòng" at bounding box center [825, 371] width 127 height 13
type input "0"
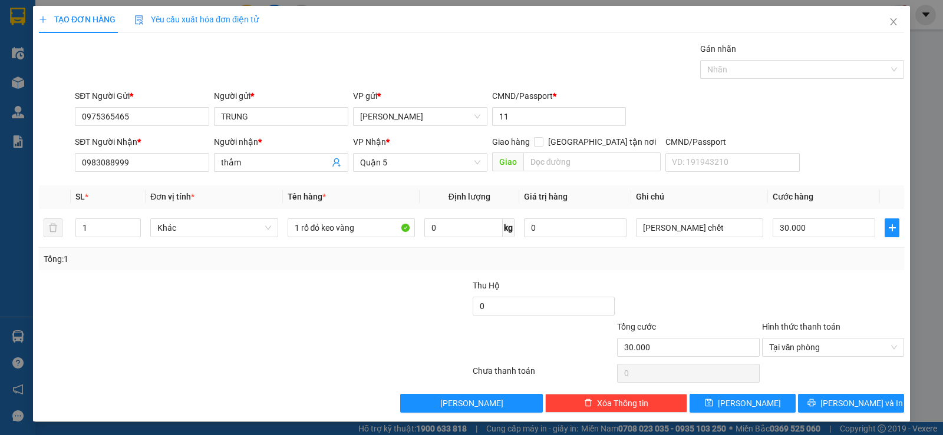
click at [673, 285] on div at bounding box center [688, 299] width 144 height 41
click at [838, 397] on span "[PERSON_NAME] và In" at bounding box center [861, 403] width 82 height 13
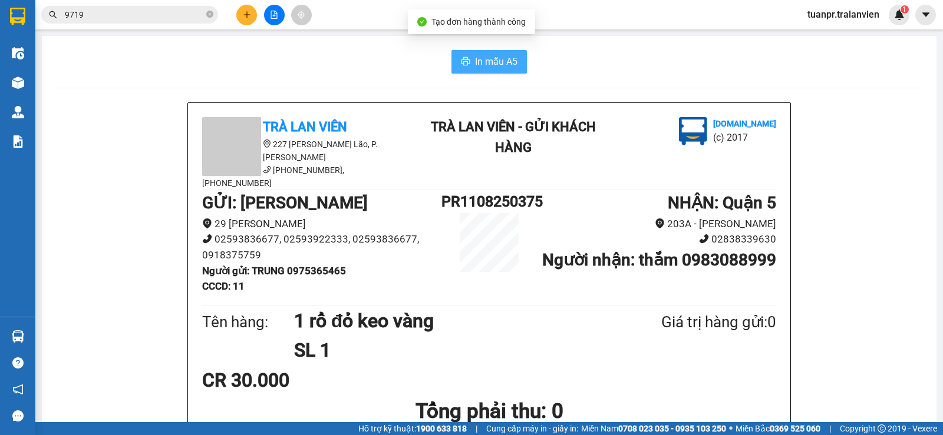
click at [499, 61] on span "In mẫu A5" at bounding box center [496, 61] width 42 height 15
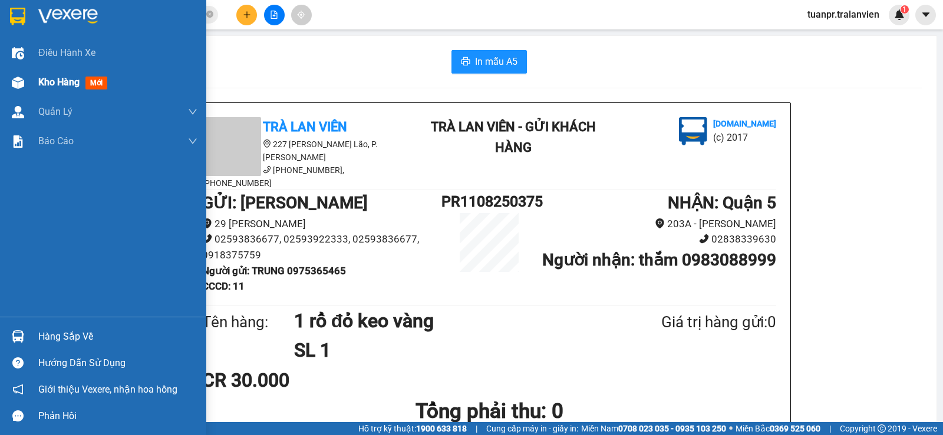
click at [55, 81] on span "Kho hàng" at bounding box center [58, 82] width 41 height 11
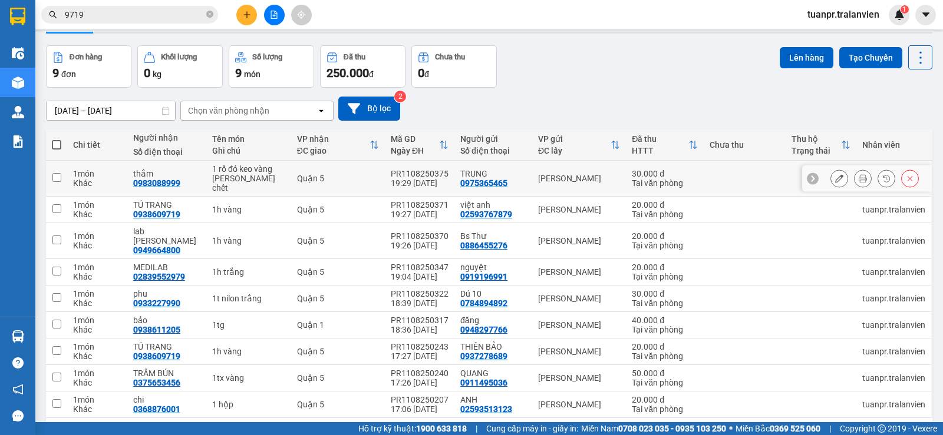
scroll to position [71, 0]
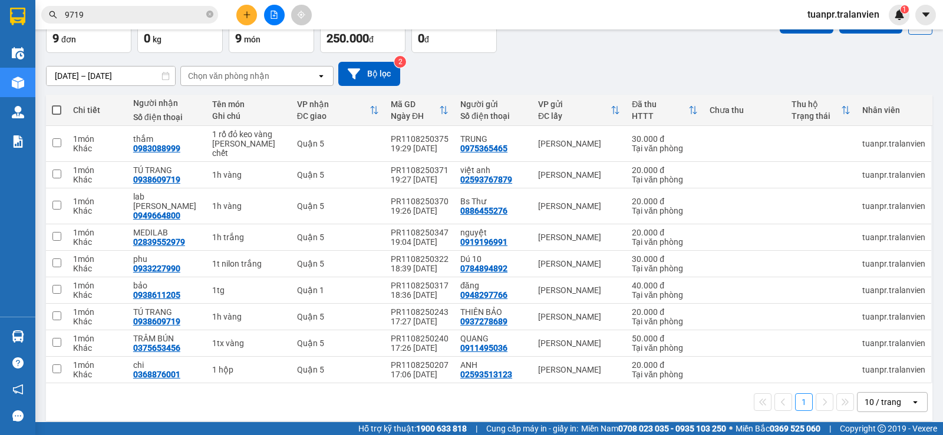
click at [243, 12] on icon "plus" at bounding box center [247, 15] width 8 height 8
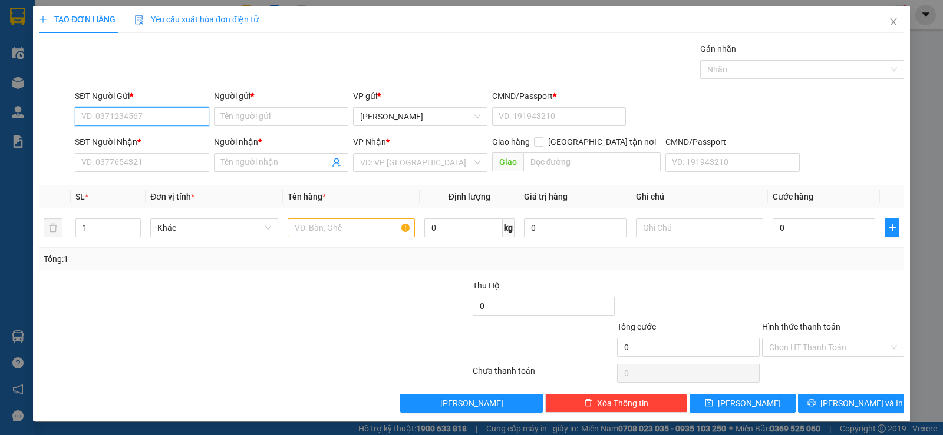
click at [137, 117] on input "SĐT Người Gửi *" at bounding box center [142, 116] width 134 height 19
click at [174, 163] on input "SĐT Người Nhận *" at bounding box center [142, 162] width 134 height 19
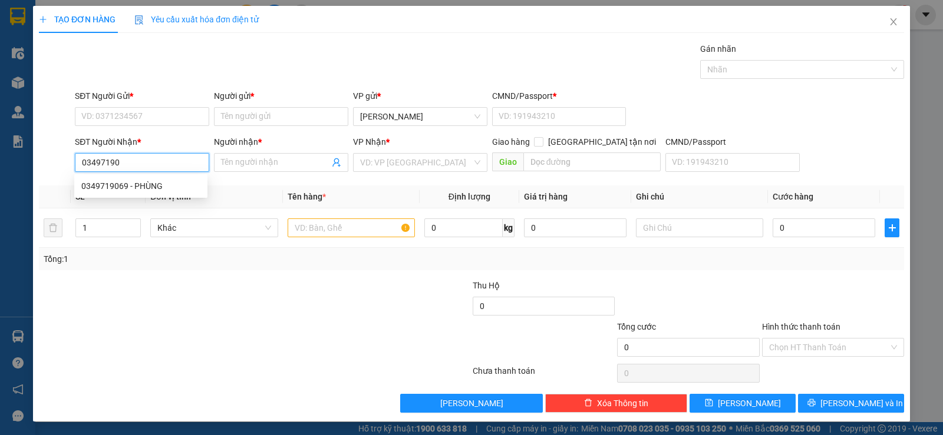
click at [170, 182] on div "0349719069 - PHÙNG" at bounding box center [140, 186] width 119 height 13
type input "0349719069"
type input "PHÙNG"
type input "0349719069"
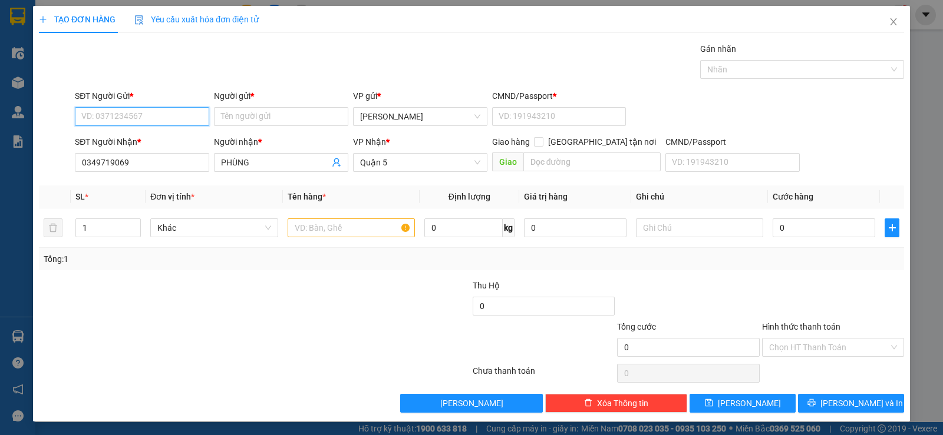
click at [151, 115] on input "SĐT Người Gửi *" at bounding box center [142, 116] width 134 height 19
click at [148, 148] on div "0344814714 - phượng" at bounding box center [140, 140] width 133 height 19
type input "0344814714"
type input "phượng"
type input "1"
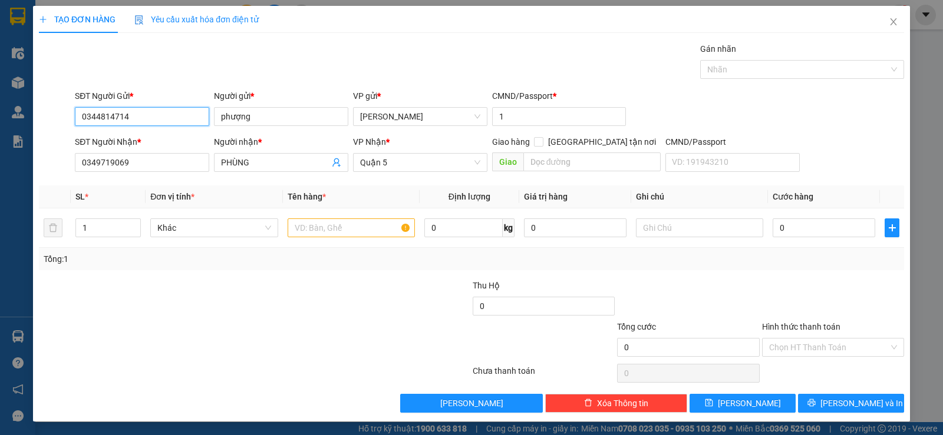
click at [160, 116] on input "0344814714" at bounding box center [142, 116] width 134 height 19
click at [325, 225] on input "text" at bounding box center [351, 228] width 127 height 19
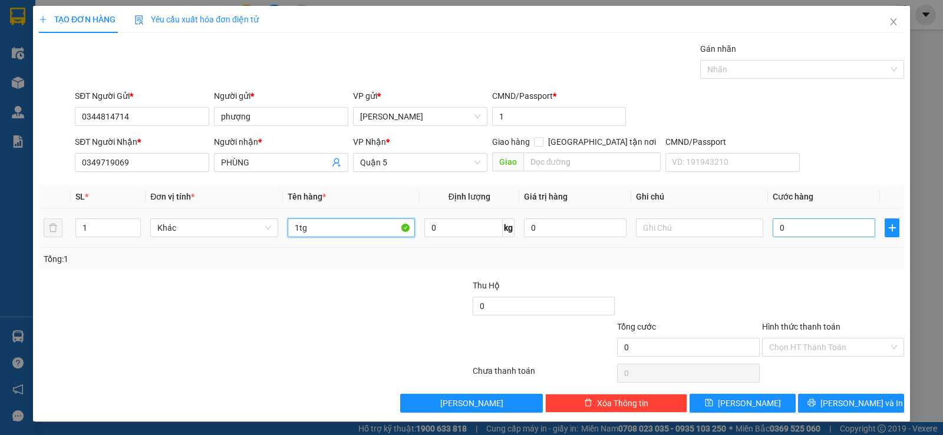
type input "1tg"
click at [820, 236] on input "0" at bounding box center [823, 228] width 103 height 19
type input "3"
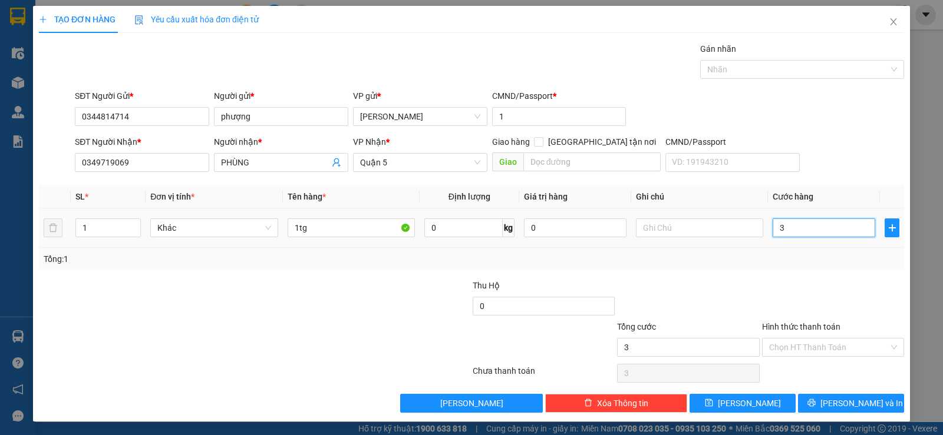
type input "35"
type input "35.000"
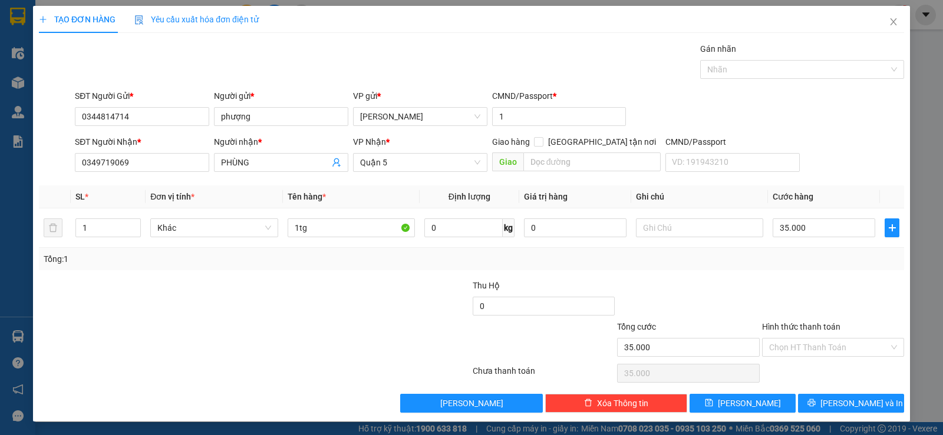
click at [797, 278] on div "Transit Pickup Surcharge Ids Transit Deliver Surcharge Ids Transit Deliver Surc…" at bounding box center [471, 227] width 865 height 371
click at [822, 344] on input "Hình thức thanh toán" at bounding box center [829, 348] width 120 height 18
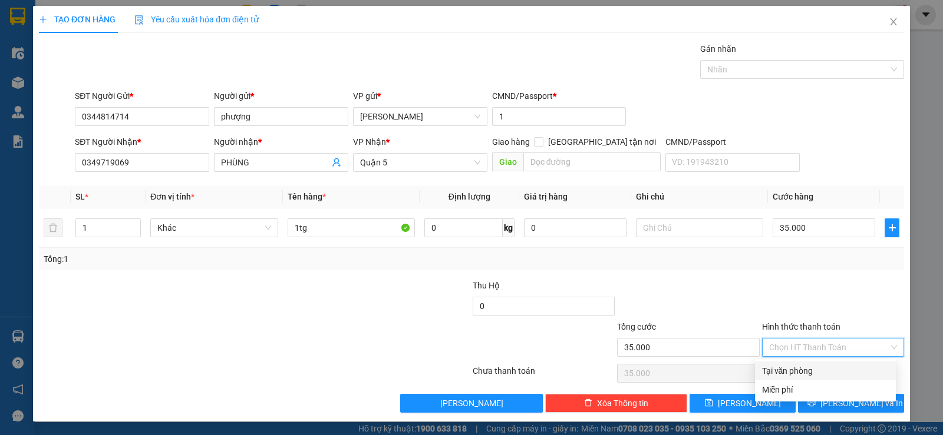
click at [813, 364] on div "Tại văn phòng" at bounding box center [825, 371] width 141 height 19
type input "0"
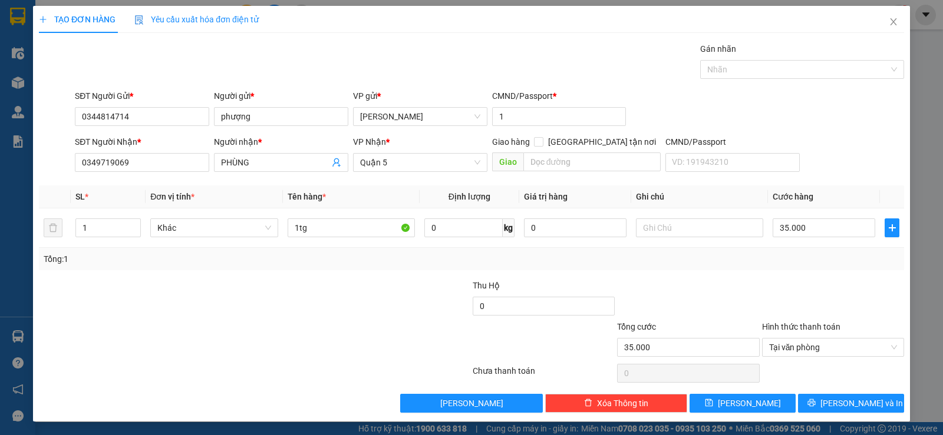
click at [694, 288] on div at bounding box center [688, 299] width 144 height 41
click at [840, 408] on span "[PERSON_NAME] và In" at bounding box center [861, 403] width 82 height 13
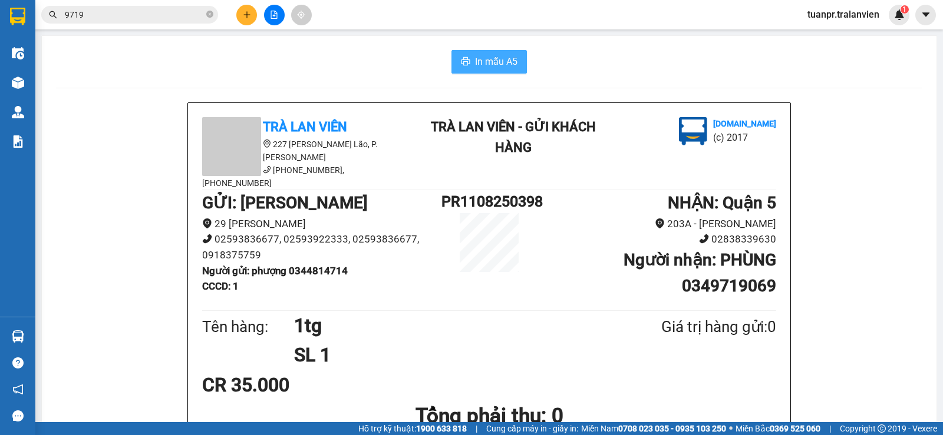
click at [488, 64] on span "In mẫu A5" at bounding box center [496, 61] width 42 height 15
click at [241, 7] on button at bounding box center [246, 15] width 21 height 21
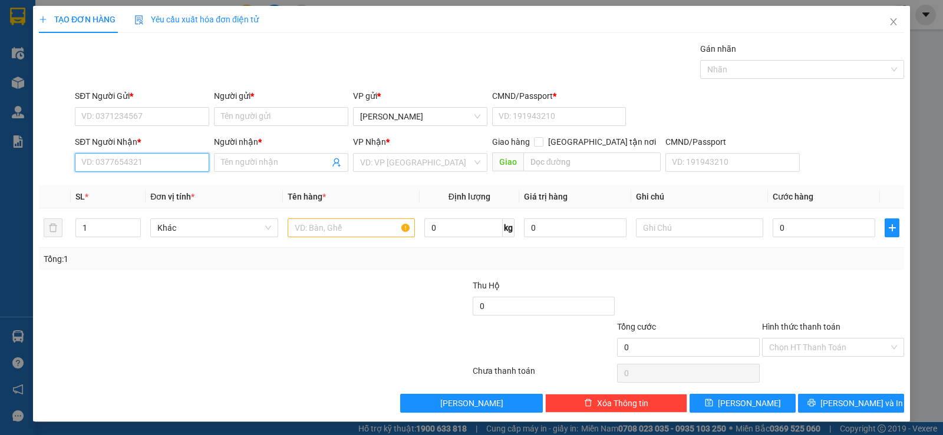
click at [144, 162] on input "SĐT Người Nhận *" at bounding box center [142, 162] width 134 height 19
click at [168, 158] on input "SĐT Người Nhận *" at bounding box center [142, 162] width 134 height 19
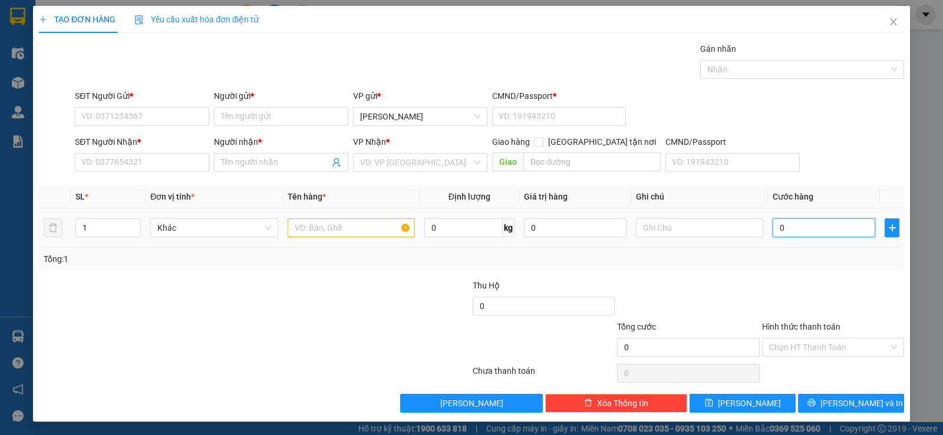
click at [776, 233] on input "0" at bounding box center [823, 228] width 103 height 19
type input "4"
type input "40"
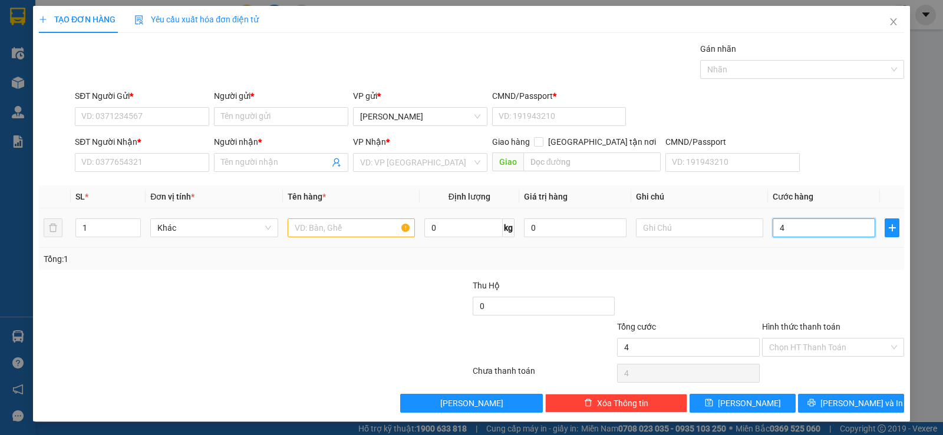
type input "40"
type input "40.000"
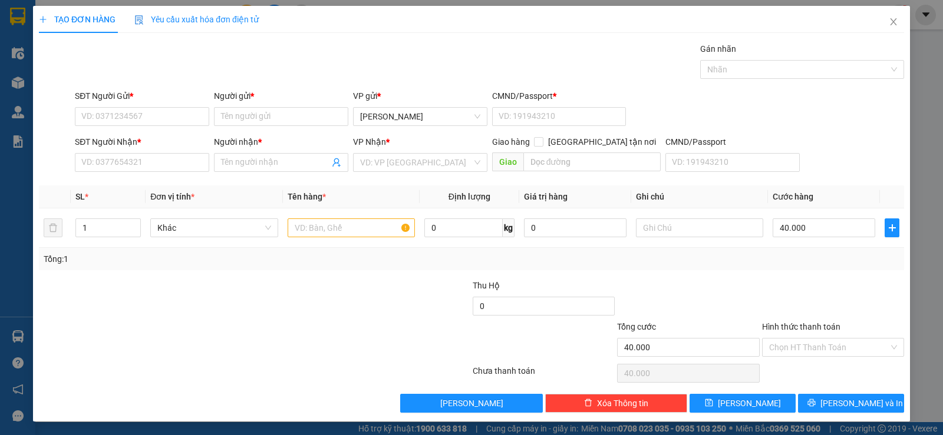
click at [749, 262] on div "Tổng: 1" at bounding box center [472, 259] width 856 height 13
click at [146, 161] on input "SĐT Người Nhận *" at bounding box center [142, 162] width 134 height 19
type input "0907733200"
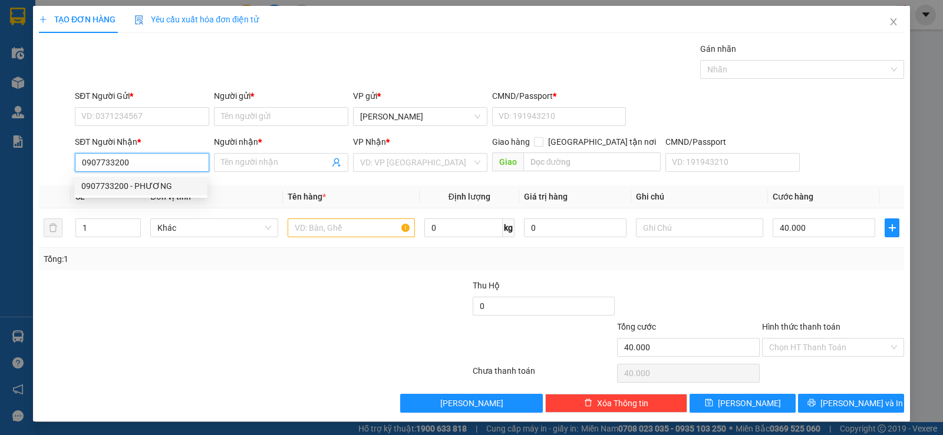
click at [172, 190] on div "0907733200 - PHƯƠNG" at bounding box center [140, 186] width 119 height 13
type input "PHƯƠNG"
type input "0907733200"
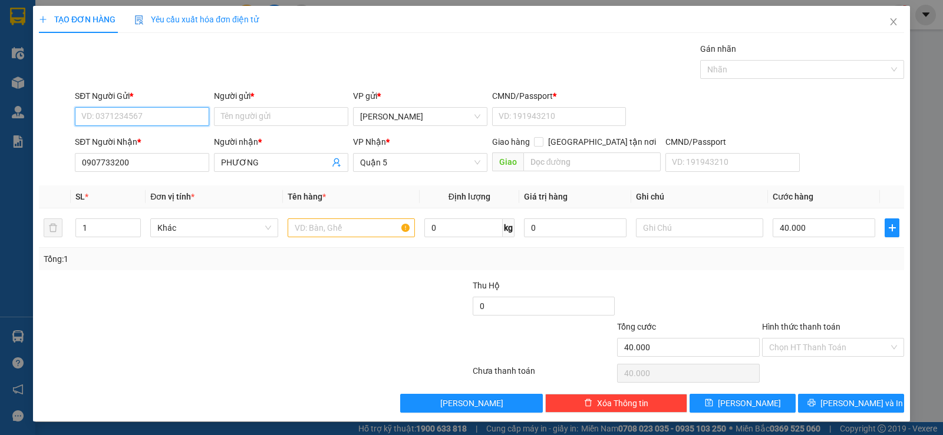
click at [131, 110] on input "SĐT Người Gửi *" at bounding box center [142, 116] width 134 height 19
click at [142, 141] on div "0916971871 - THỨC" at bounding box center [140, 140] width 119 height 13
type input "0916971871"
type input "THỨC"
click at [338, 225] on input "text" at bounding box center [351, 228] width 127 height 19
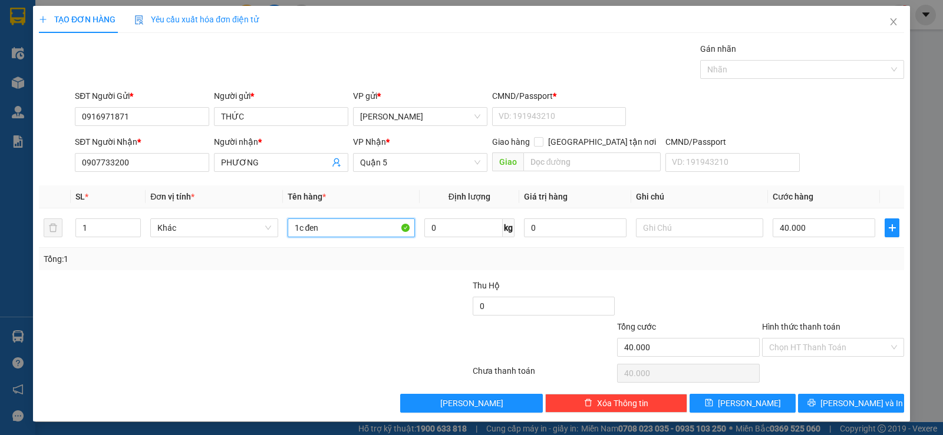
type input "1c đen"
click at [356, 290] on div at bounding box center [399, 299] width 144 height 41
click at [830, 341] on input "Hình thức thanh toán" at bounding box center [829, 348] width 120 height 18
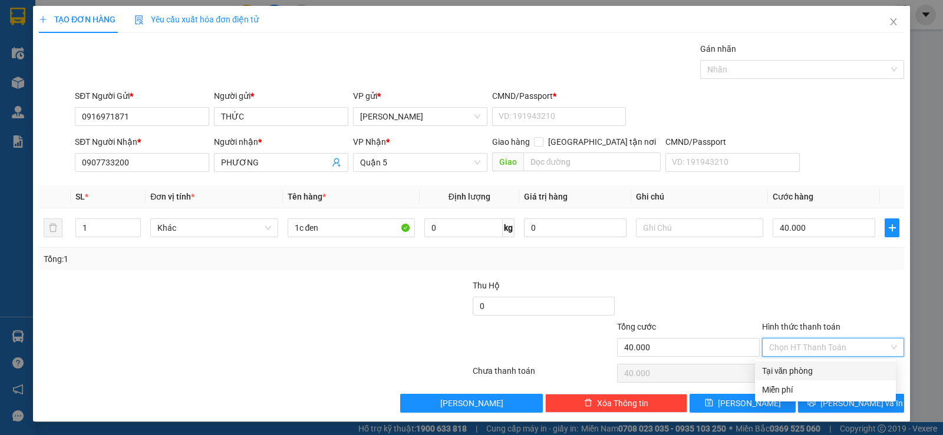
click at [805, 372] on div "Tại văn phòng" at bounding box center [825, 371] width 127 height 13
type input "0"
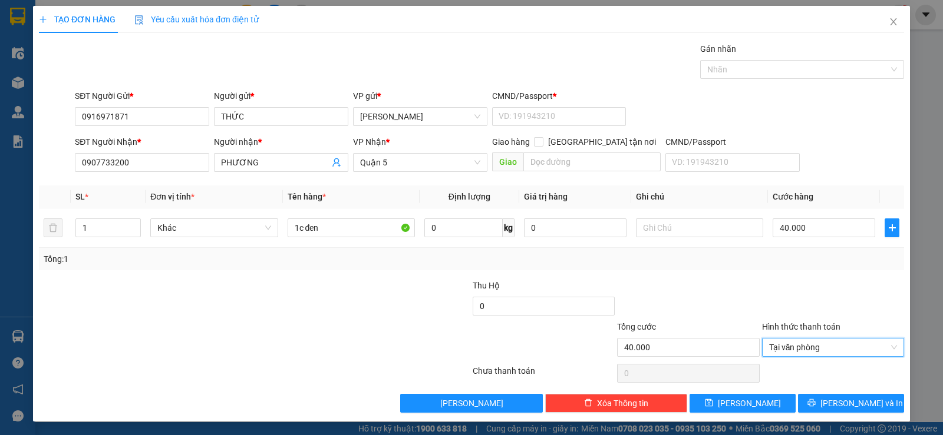
click at [691, 305] on div at bounding box center [688, 299] width 144 height 41
click at [815, 401] on icon "printer" at bounding box center [811, 403] width 8 height 8
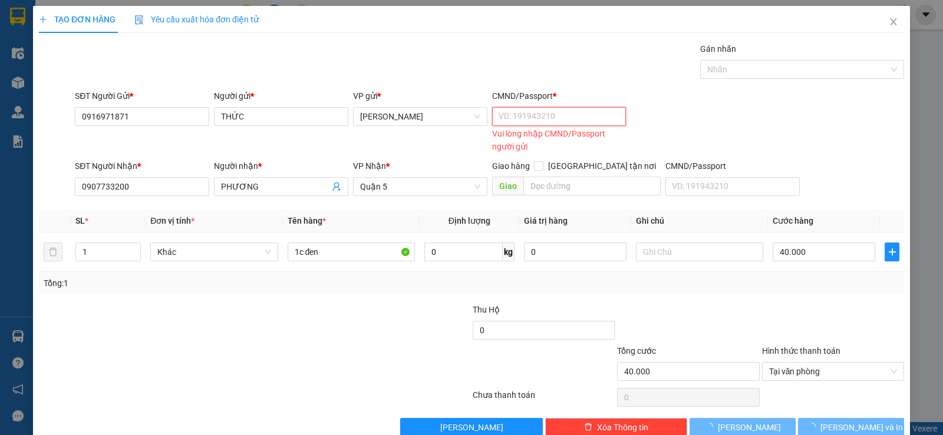
click at [535, 117] on input "CMND/Passport *" at bounding box center [559, 116] width 134 height 19
click at [560, 113] on input "CMND/Passport *" at bounding box center [559, 116] width 134 height 19
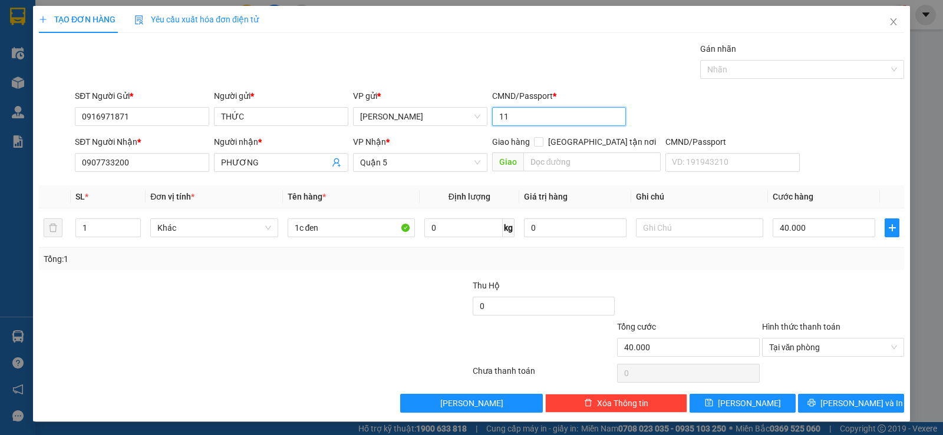
type input "11"
click at [698, 131] on form "SĐT Người Gửi * 0916971871 Người gửi * THỨC VP gửi * [PERSON_NAME] CMND/Passpor…" at bounding box center [471, 133] width 865 height 87
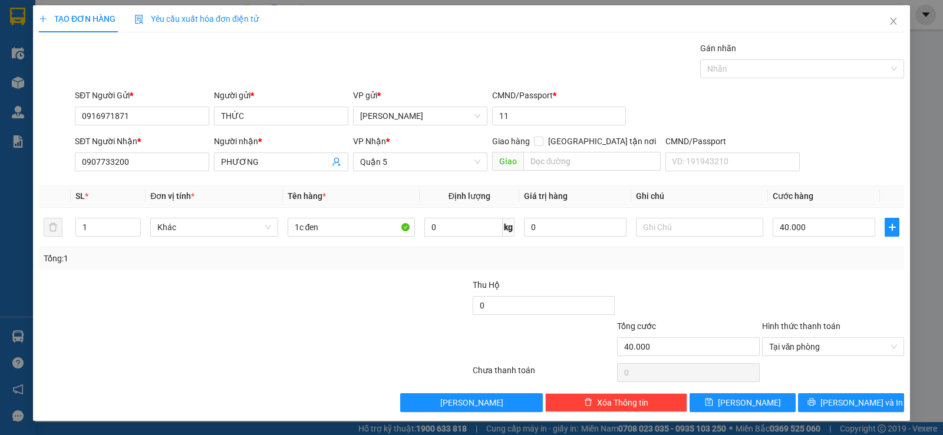
click at [802, 381] on div at bounding box center [833, 373] width 144 height 24
click at [811, 392] on div "Transit Pickup Surcharge Ids Transit Deliver Surcharge Ids Transit Deliver Surc…" at bounding box center [471, 227] width 865 height 371
click at [816, 392] on div "Transit Pickup Surcharge Ids Transit Deliver Surcharge Ids Transit Deliver Surc…" at bounding box center [471, 227] width 865 height 371
click at [815, 402] on icon "printer" at bounding box center [811, 402] width 8 height 8
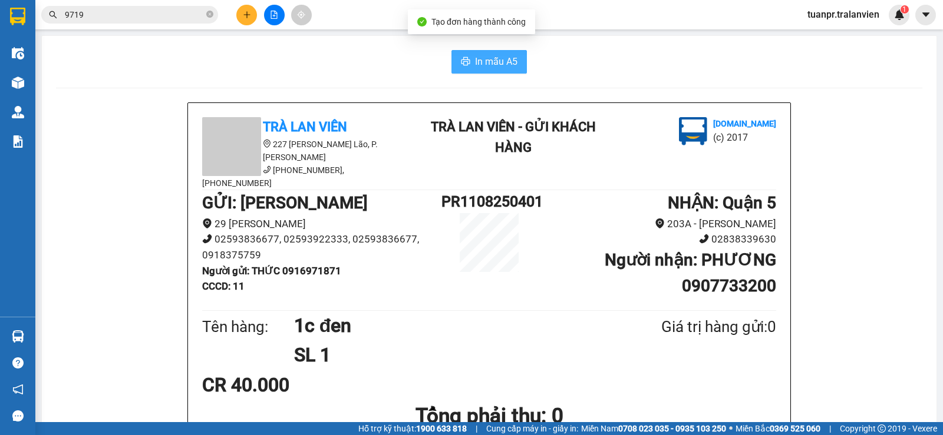
click at [471, 54] on button "In mẫu A5" at bounding box center [488, 62] width 75 height 24
click at [251, 27] on div "Kết quả tìm kiếm ( 201 ) Bộ lọc Thuộc VP này Ngày tạo đơn gần nhất Mã ĐH Trạng …" at bounding box center [471, 14] width 943 height 29
click at [249, 21] on button at bounding box center [246, 15] width 21 height 21
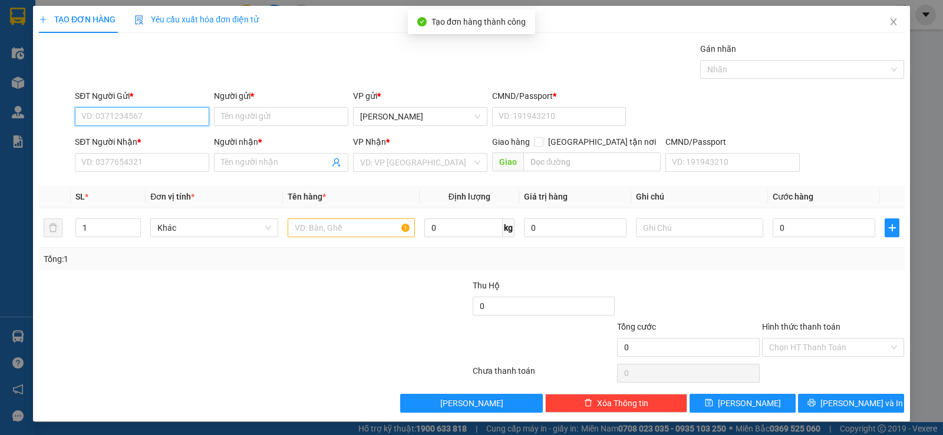
scroll to position [1, 0]
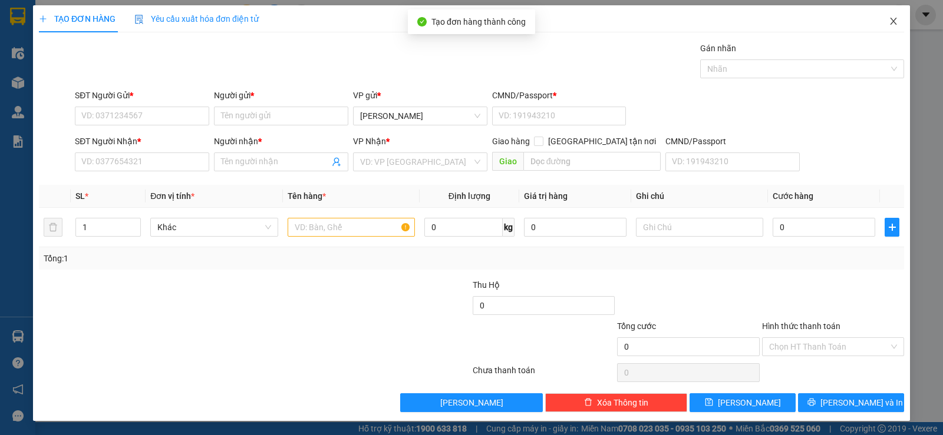
click at [889, 21] on icon "close" at bounding box center [893, 20] width 9 height 9
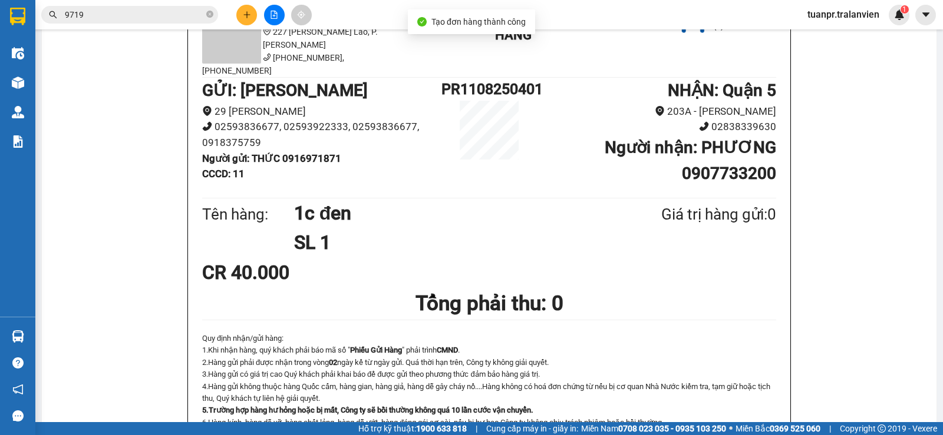
scroll to position [137, 0]
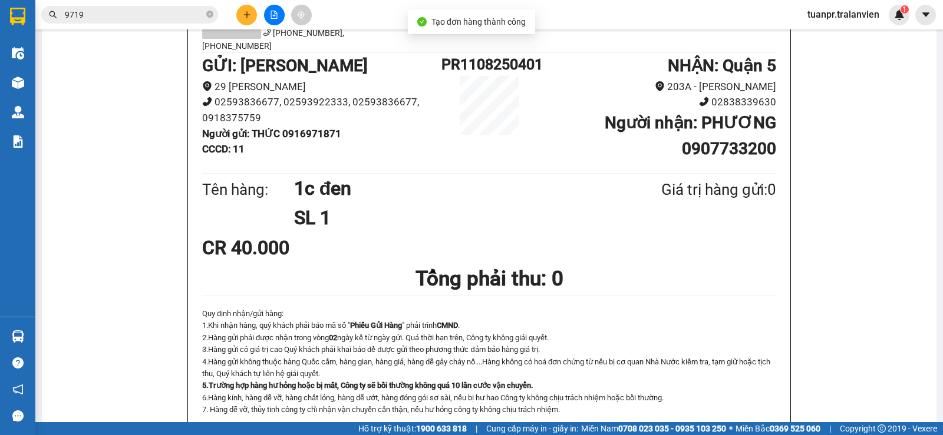
click at [323, 128] on b "Người gửi : THỨC 0916971871" at bounding box center [271, 134] width 139 height 12
copy b "0916971871"
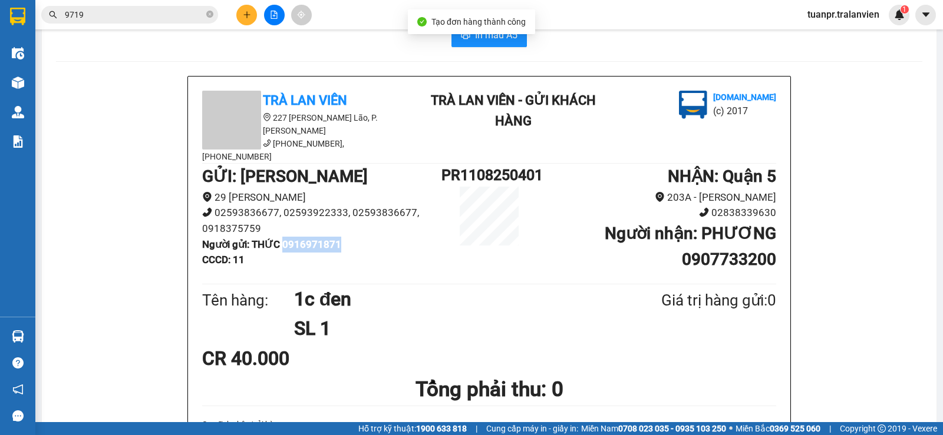
scroll to position [0, 0]
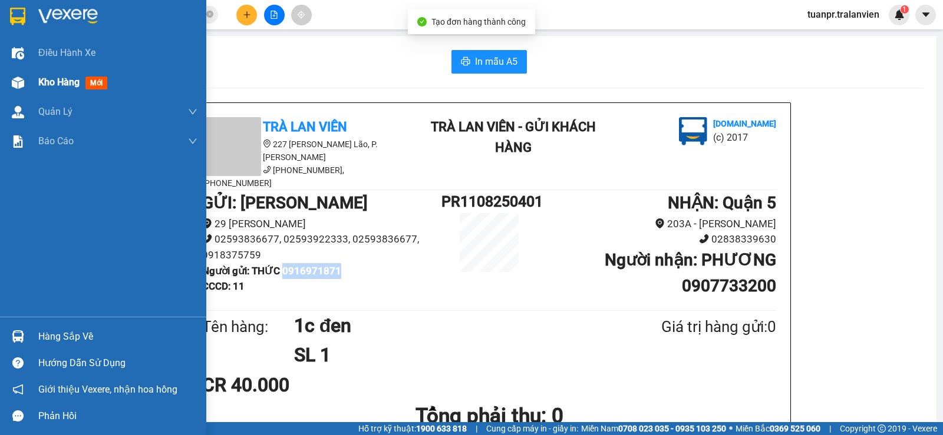
click at [48, 78] on span "Kho hàng" at bounding box center [58, 82] width 41 height 11
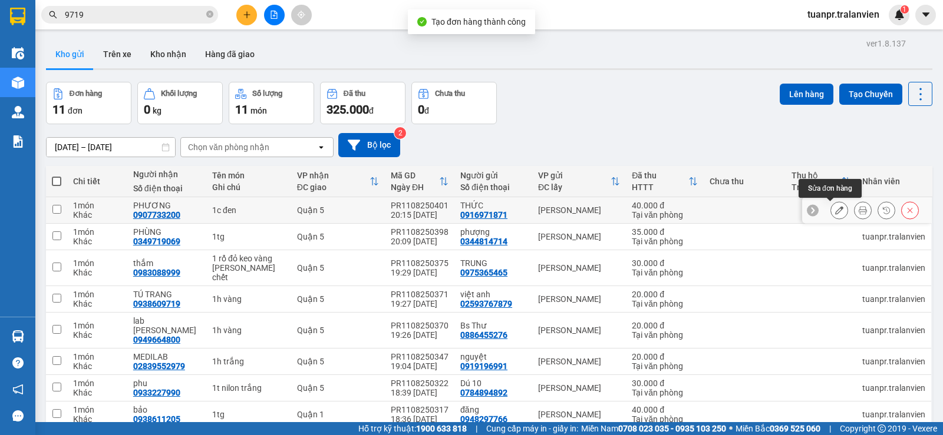
click at [834, 211] on button at bounding box center [839, 210] width 16 height 21
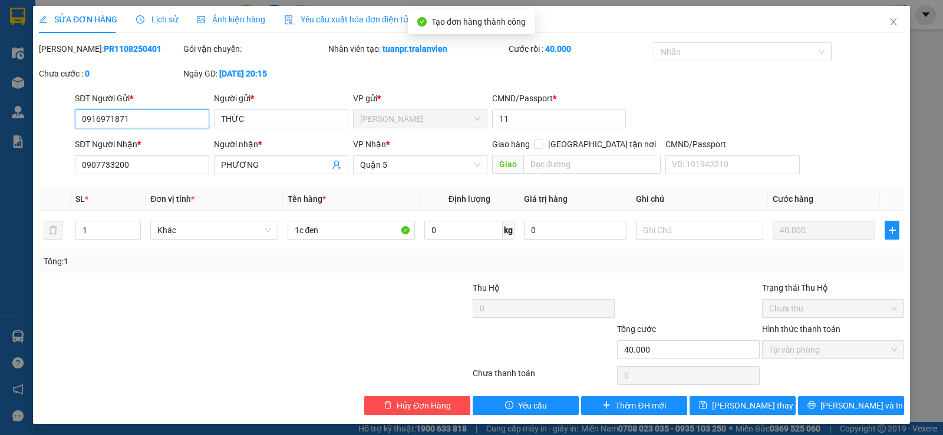
scroll to position [3, 0]
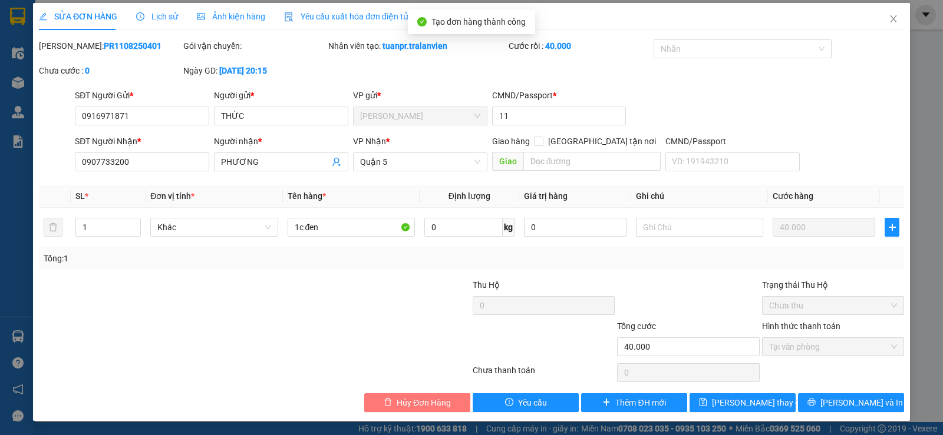
click at [418, 405] on span "Hủy Đơn Hàng" at bounding box center [424, 403] width 54 height 13
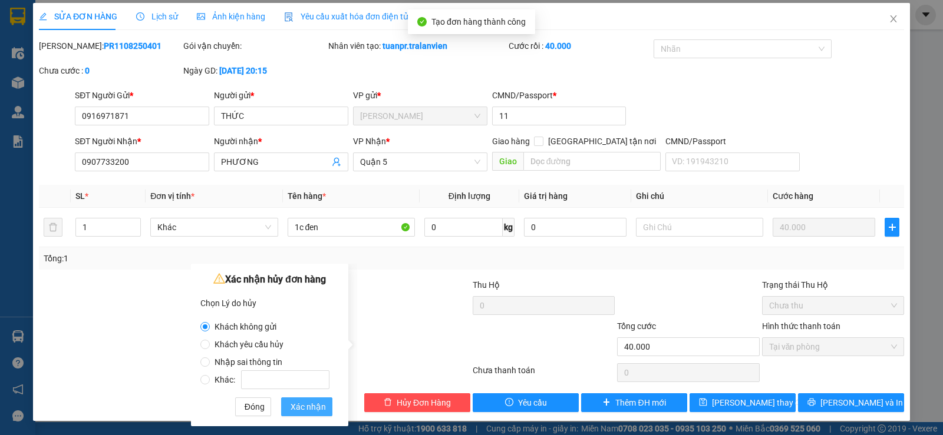
click at [308, 407] on span "Xác nhận" at bounding box center [307, 407] width 35 height 13
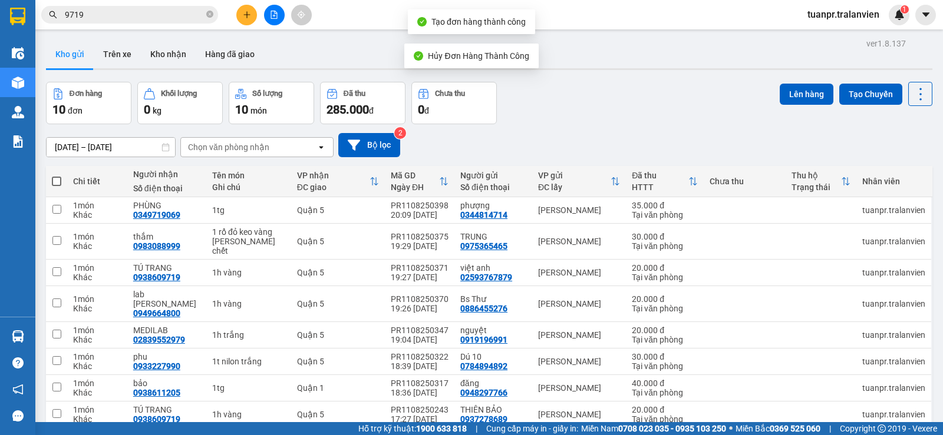
click at [253, 16] on button at bounding box center [246, 15] width 21 height 21
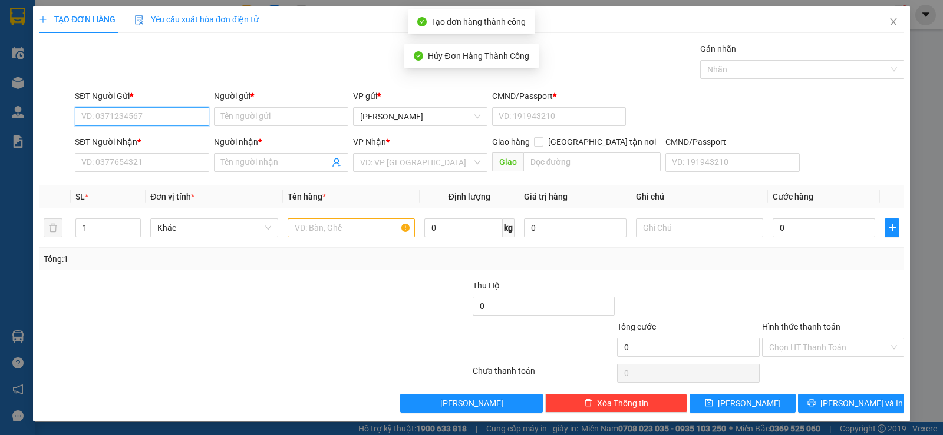
click at [141, 118] on input "SĐT Người Gửi *" at bounding box center [142, 116] width 134 height 19
paste input "0916971871"
type input "0916971871"
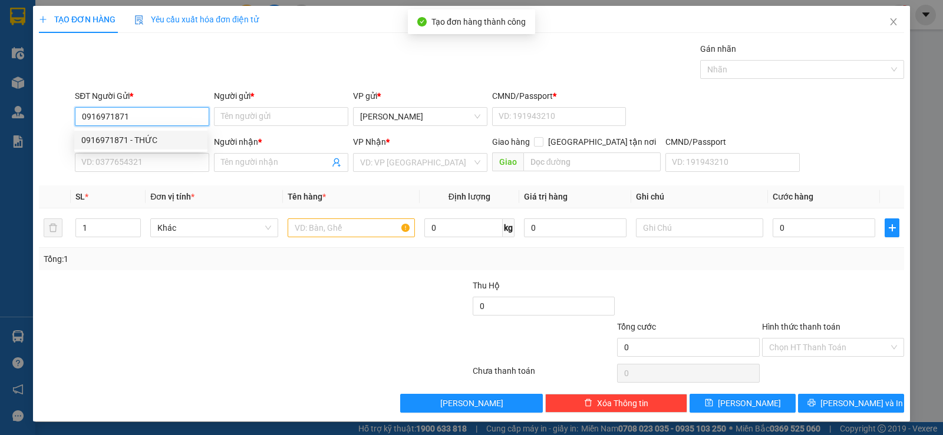
click at [149, 137] on div "0916971871 - THỨC" at bounding box center [140, 140] width 119 height 13
type input "THỨC"
type input "0913446081"
type input "TRUNG"
type input "0916971871"
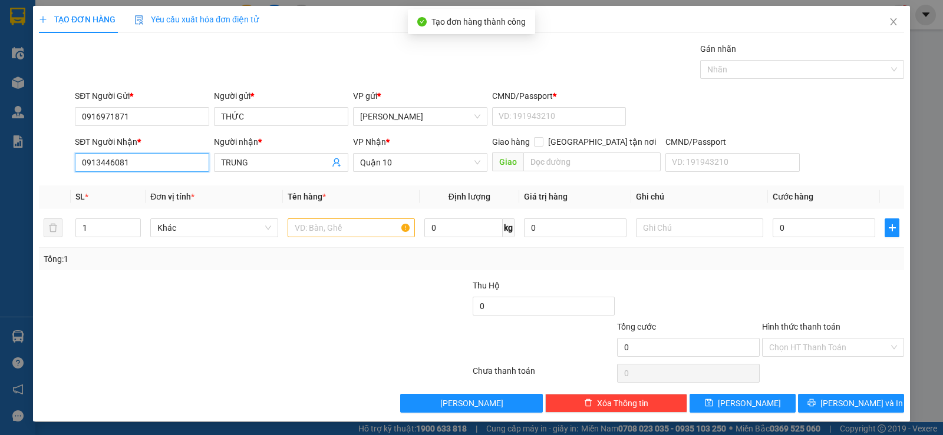
click at [162, 161] on input "0913446081" at bounding box center [142, 162] width 134 height 19
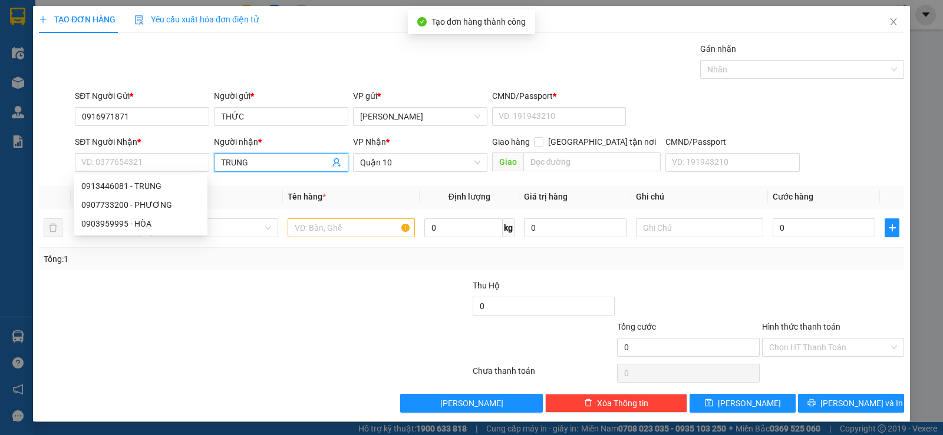
click at [284, 164] on input "TRUNG" at bounding box center [275, 162] width 108 height 13
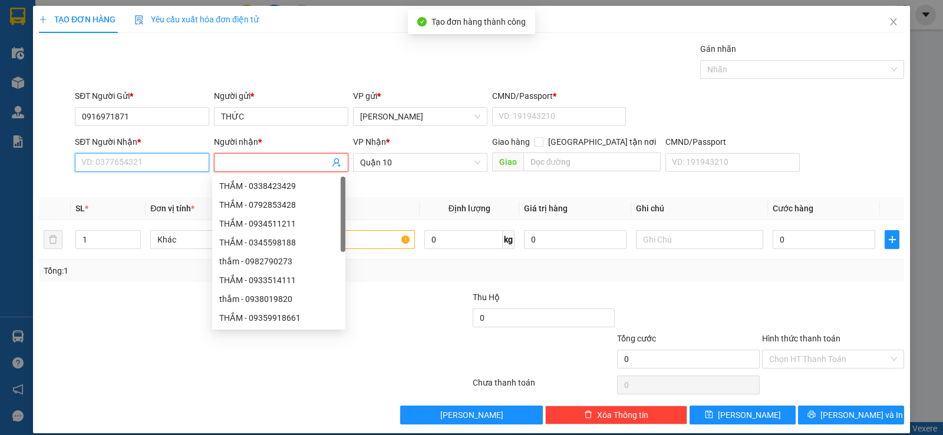
click at [166, 160] on input "SĐT Người Nhận *" at bounding box center [142, 162] width 134 height 19
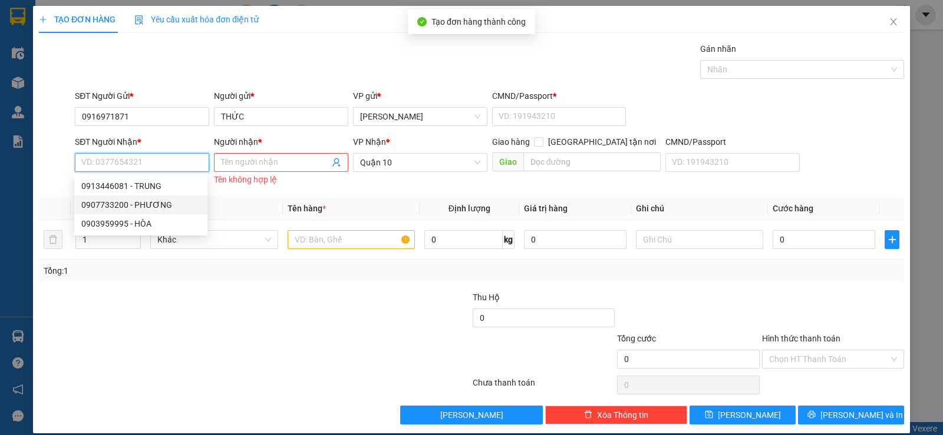
click at [158, 210] on div "0907733200 - PHƯƠNG" at bounding box center [140, 205] width 119 height 13
type input "0907733200"
type input "PHƯƠNG"
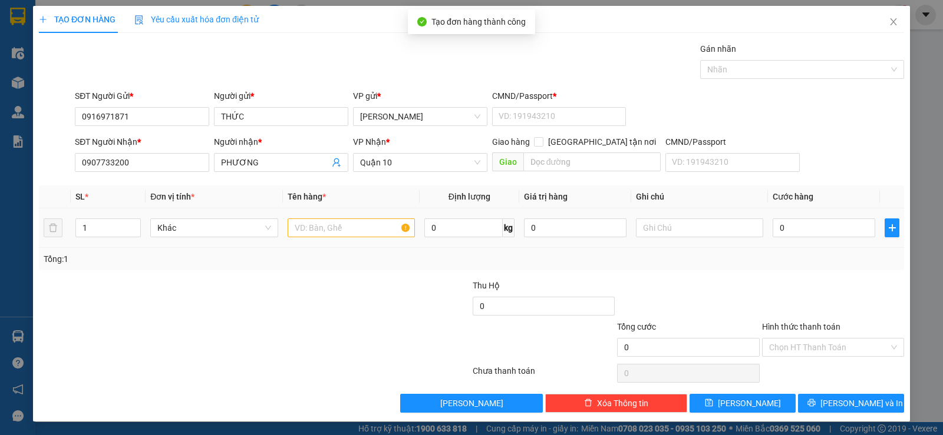
click at [326, 245] on td at bounding box center [351, 228] width 137 height 39
click at [329, 230] on input "text" at bounding box center [351, 228] width 127 height 19
type input "1tx+1b đen"
click at [327, 282] on div at bounding box center [399, 299] width 144 height 41
click at [802, 230] on input "0" at bounding box center [823, 228] width 103 height 19
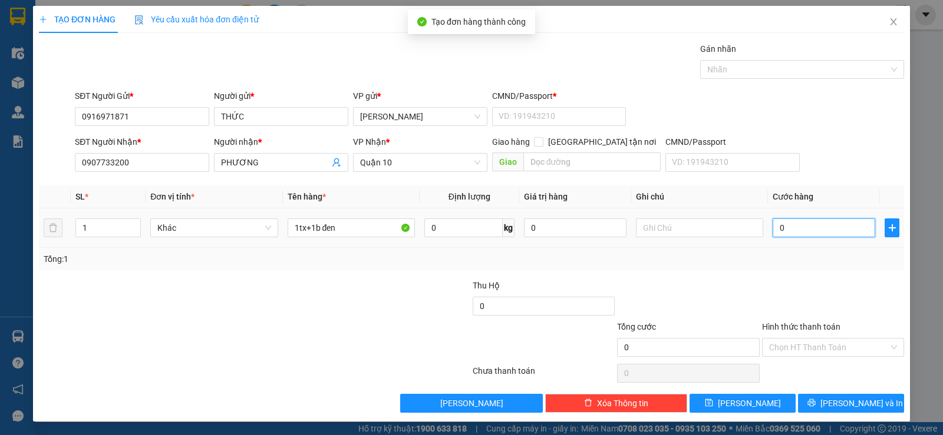
type input "7"
type input "70"
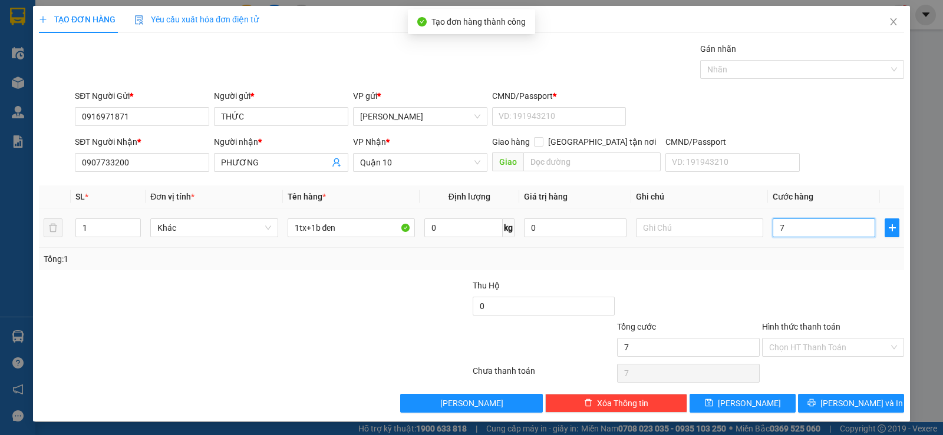
type input "70"
type input "70.000"
click at [775, 269] on div "Tổng: 1" at bounding box center [471, 259] width 865 height 22
click at [805, 339] on input "Hình thức thanh toán" at bounding box center [829, 348] width 120 height 18
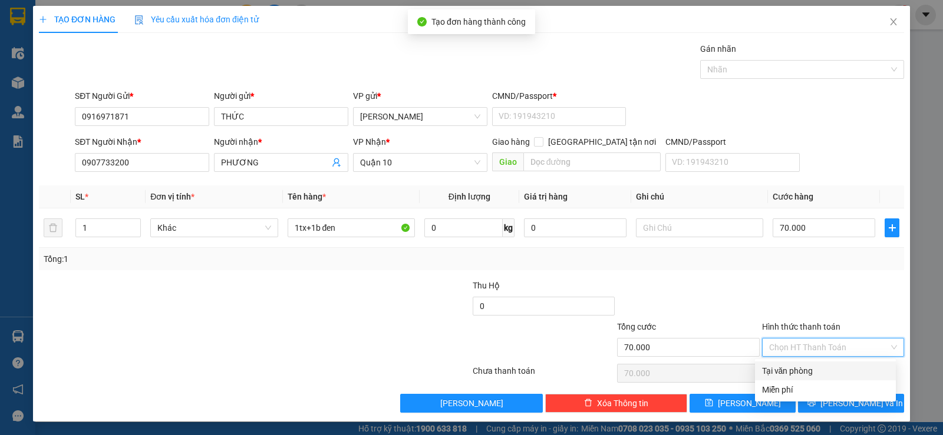
click at [794, 362] on div "Tại văn phòng" at bounding box center [825, 371] width 141 height 19
type input "0"
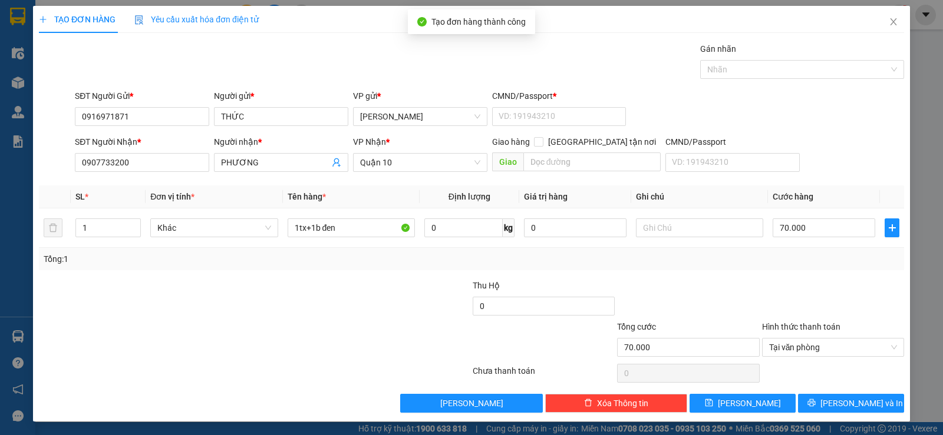
click at [729, 275] on div "Transit Pickup Surcharge Ids Transit Deliver Surcharge Ids Transit Deliver Surc…" at bounding box center [471, 227] width 865 height 371
click at [828, 415] on div "TẠO ĐƠN HÀNG Yêu cầu xuất hóa đơn điện tử Transit Pickup Surcharge Ids Transit …" at bounding box center [471, 214] width 877 height 416
click at [835, 401] on span "[PERSON_NAME] và In" at bounding box center [861, 403] width 82 height 13
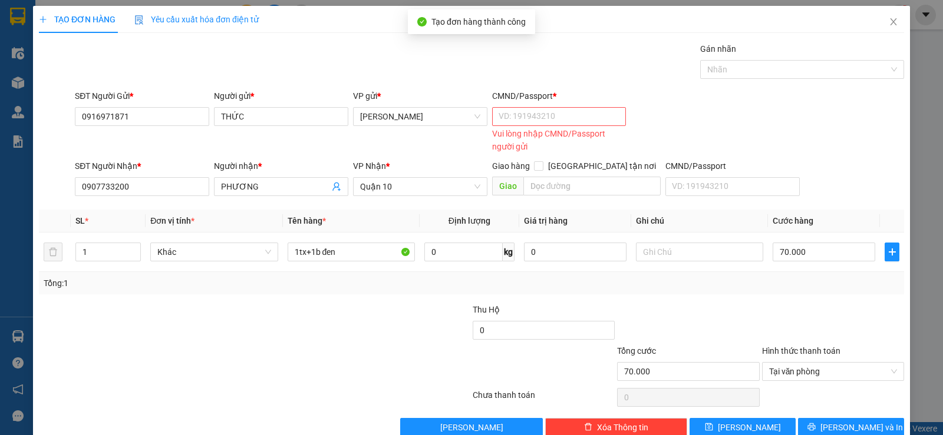
click at [534, 106] on div "CMND/Passport *" at bounding box center [559, 99] width 134 height 18
click at [526, 117] on input "CMND/Passport *" at bounding box center [559, 116] width 134 height 19
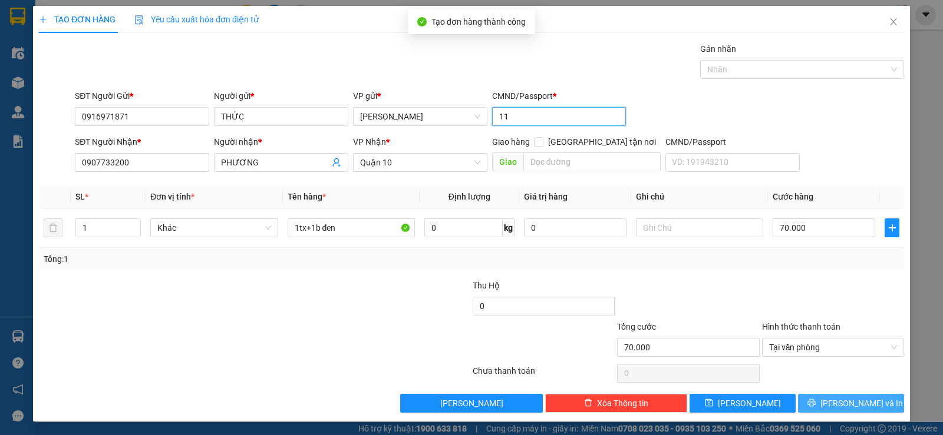
type input "11"
click at [836, 399] on span "[PERSON_NAME] và In" at bounding box center [861, 403] width 82 height 13
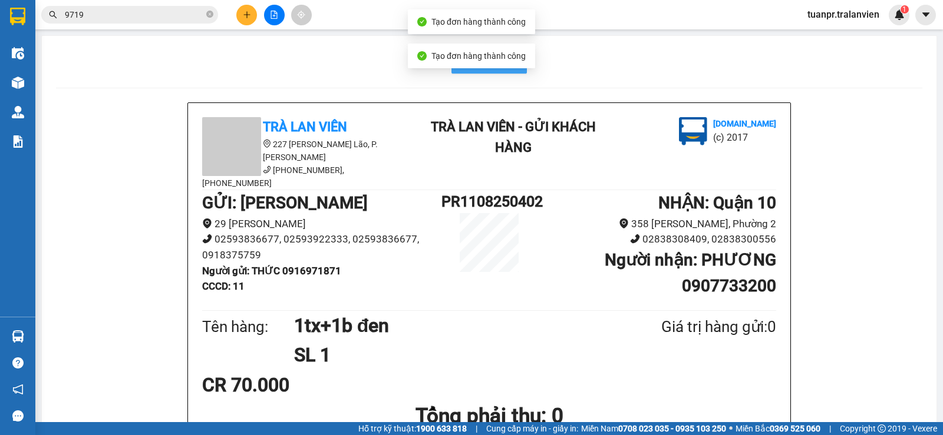
click at [508, 71] on button "In mẫu A5" at bounding box center [488, 62] width 75 height 24
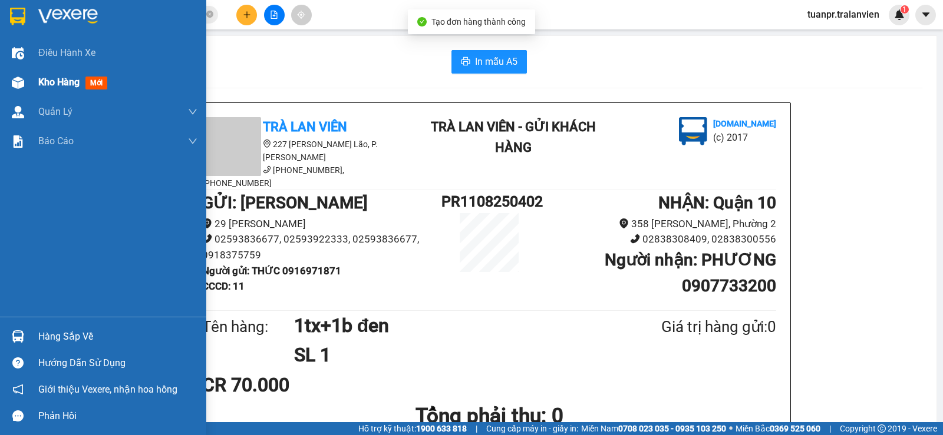
click at [60, 77] on span "Kho hàng" at bounding box center [58, 82] width 41 height 11
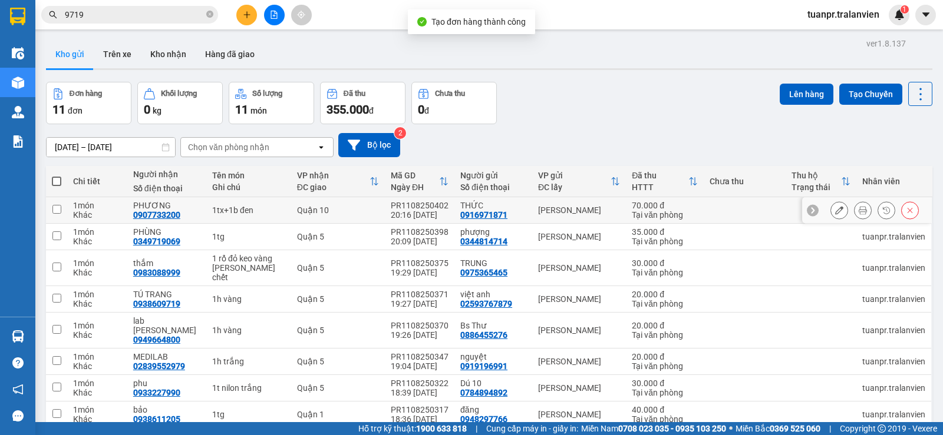
click at [831, 206] on button at bounding box center [839, 210] width 16 height 21
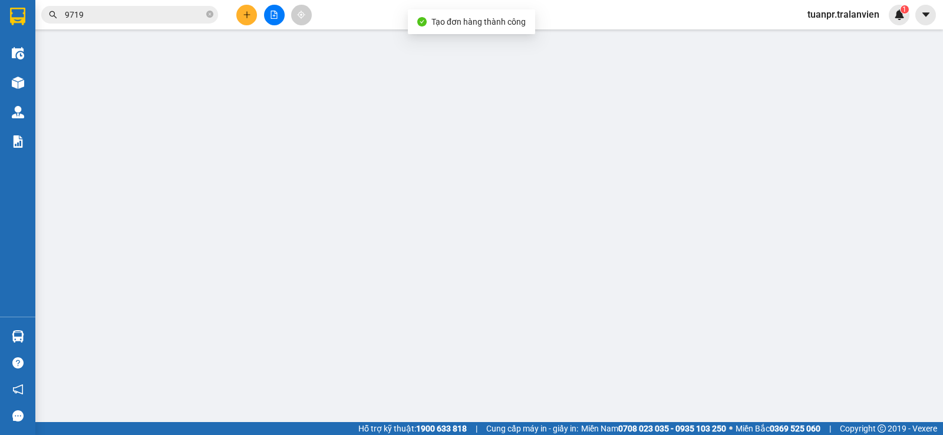
type input "0916971871"
type input "THỨC"
type input "11"
type input "0907733200"
type input "PHƯƠNG"
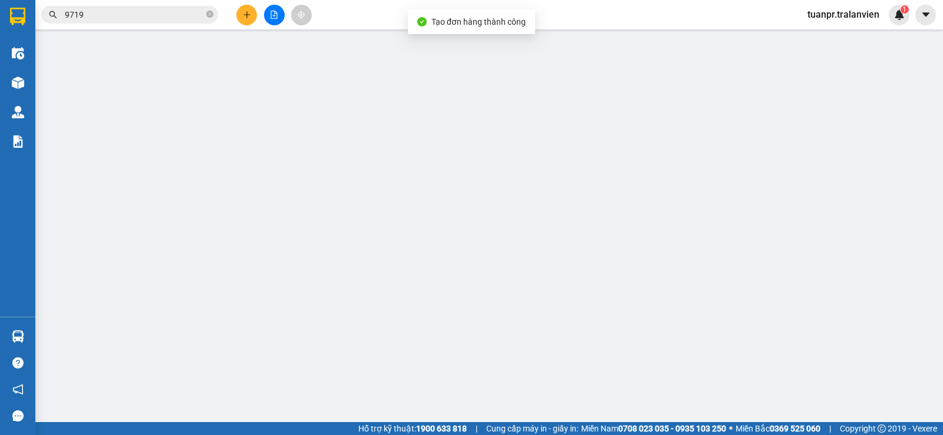
type input "70.000"
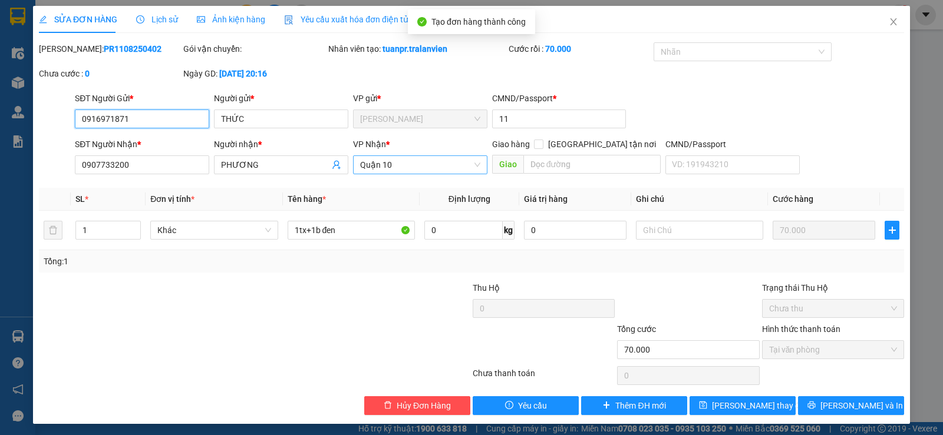
click at [405, 169] on span "Quận 10" at bounding box center [420, 165] width 120 height 18
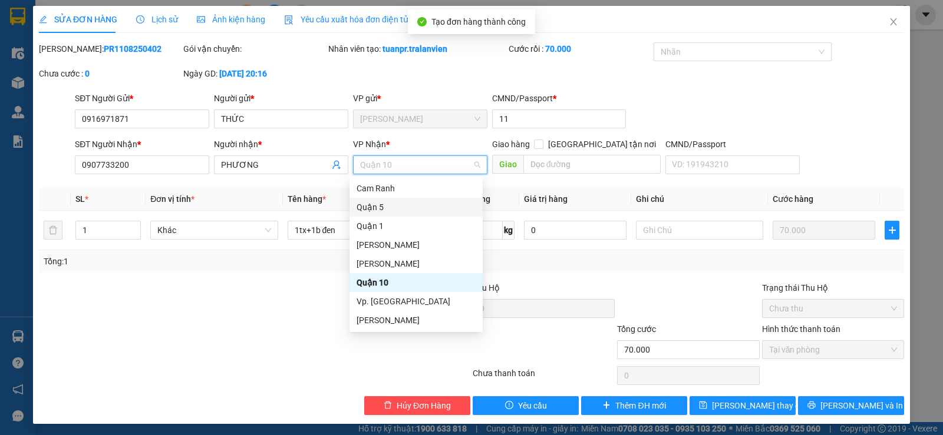
click at [380, 206] on div "Quận 5" at bounding box center [415, 207] width 119 height 13
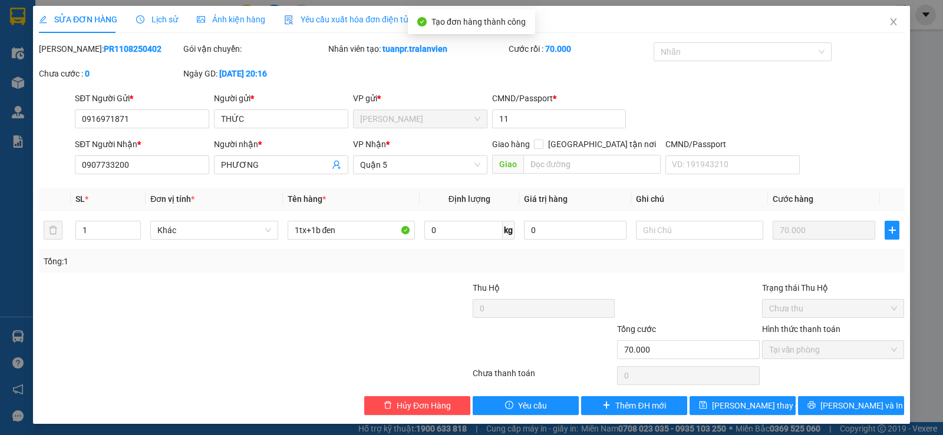
click at [506, 276] on div "Total Paid Fee 70.000 Total UnPaid Fee 0 Cash Collection Total Fee Mã ĐH: PR110…" at bounding box center [471, 228] width 865 height 373
click at [821, 395] on div "Total Paid Fee 70.000 Total UnPaid Fee 0 Cash Collection Total Fee Mã ĐH: PR110…" at bounding box center [471, 228] width 865 height 373
click at [822, 400] on button "[PERSON_NAME] và In" at bounding box center [851, 406] width 106 height 19
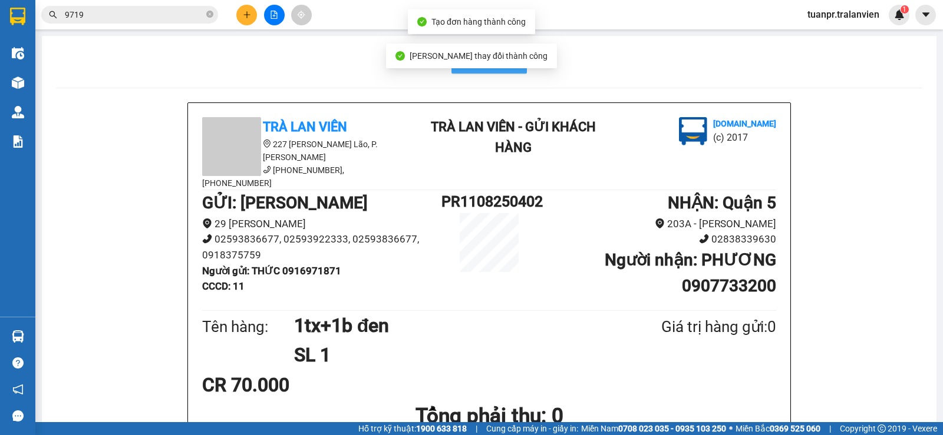
click at [475, 68] on span "In mẫu A5" at bounding box center [496, 61] width 42 height 15
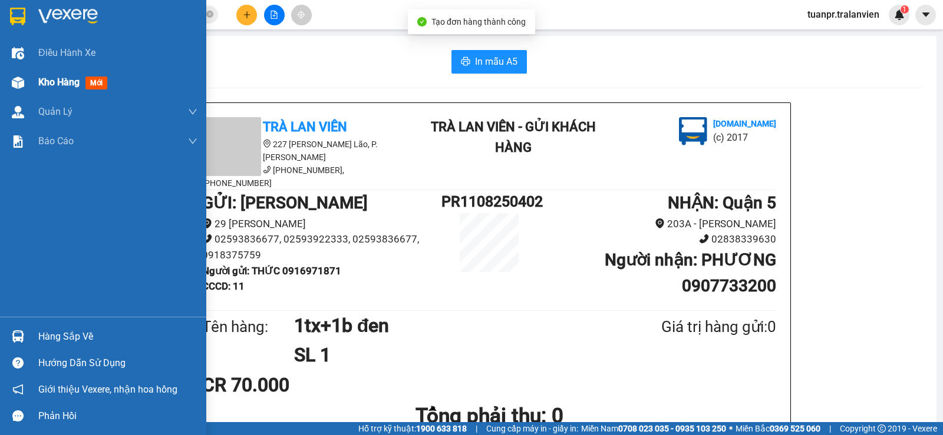
click at [64, 78] on span "Kho hàng" at bounding box center [58, 82] width 41 height 11
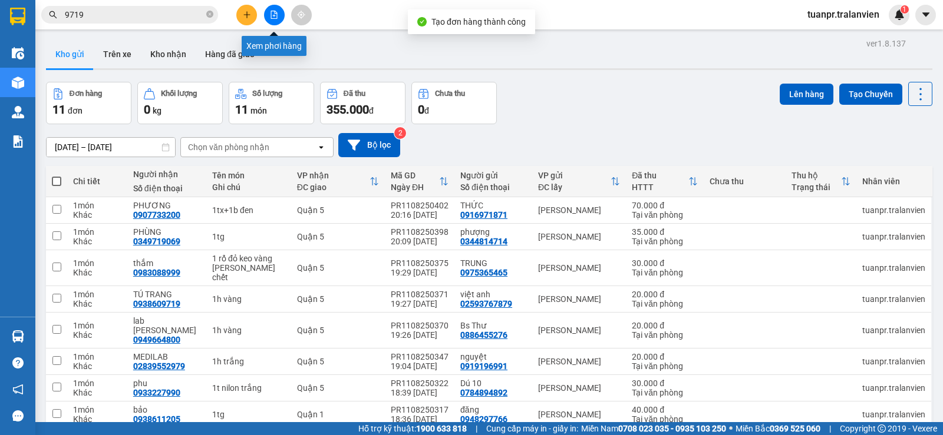
click at [246, 16] on icon "plus" at bounding box center [247, 15] width 8 height 8
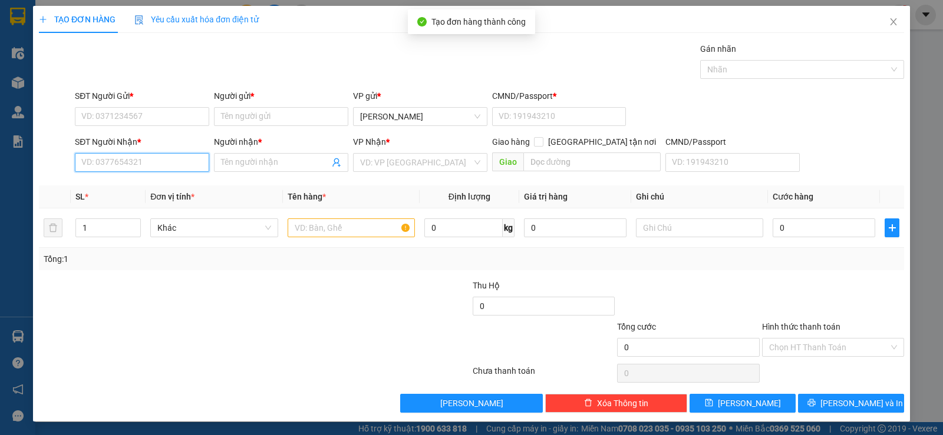
click at [184, 161] on input "SĐT Người Nhận *" at bounding box center [142, 162] width 134 height 19
click at [157, 183] on div "0933252556 - MY" at bounding box center [140, 186] width 119 height 13
type input "0933252556"
type input "MY"
type input "0933252556"
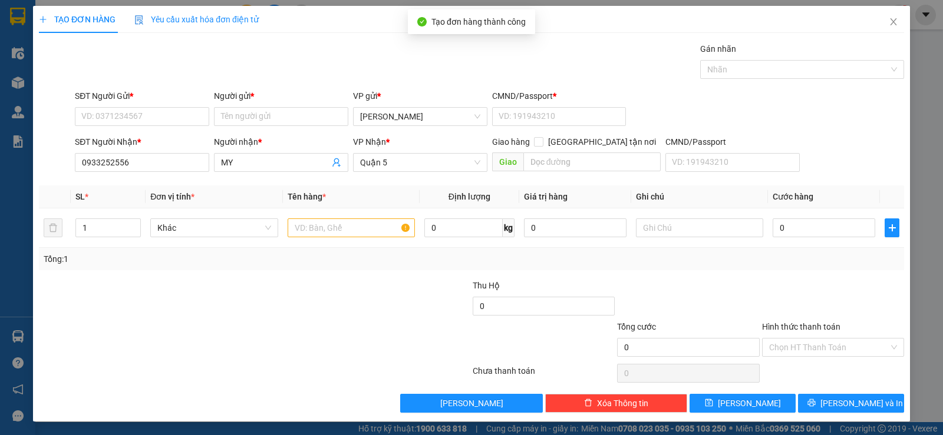
click at [146, 102] on div "SĐT Người Gửi *" at bounding box center [142, 96] width 134 height 13
click at [146, 107] on input "SĐT Người Gửi *" at bounding box center [142, 116] width 134 height 19
click at [146, 121] on input "SĐT Người Gửi *" at bounding box center [142, 116] width 134 height 19
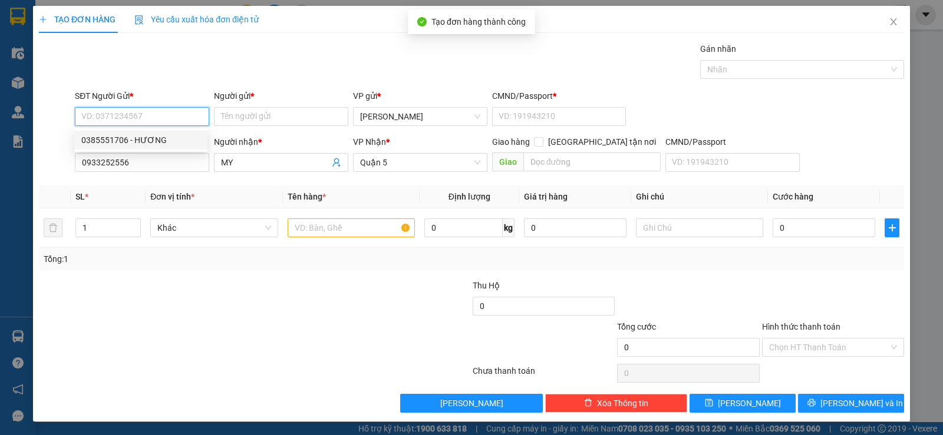
click at [151, 143] on div "0385551706 - HƯƠNG" at bounding box center [140, 140] width 119 height 13
type input "0385551706"
type input "HƯƠNG"
type input "11"
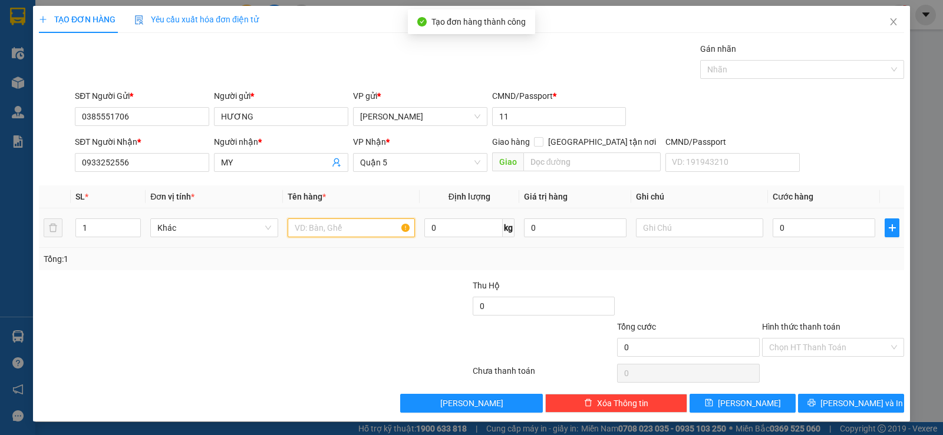
click at [313, 222] on input "text" at bounding box center [351, 228] width 127 height 19
type input "1c trắng"
click at [846, 232] on input "0" at bounding box center [823, 228] width 103 height 19
type input "3"
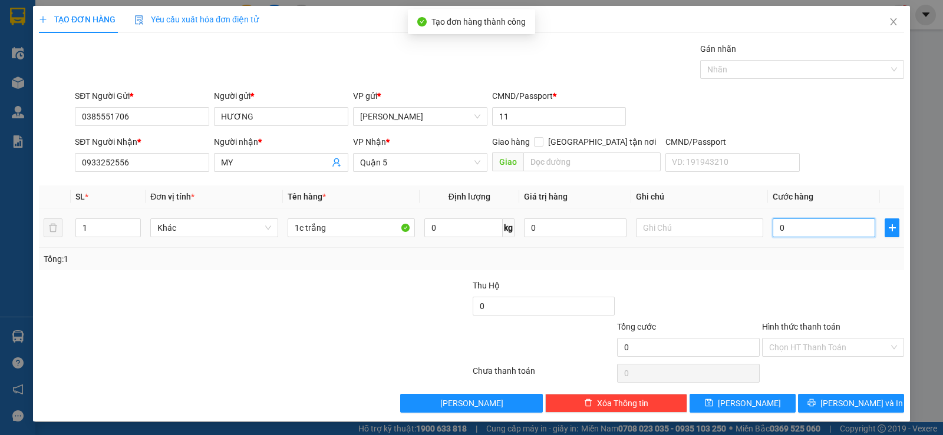
type input "3"
type input "30"
type input "30.000"
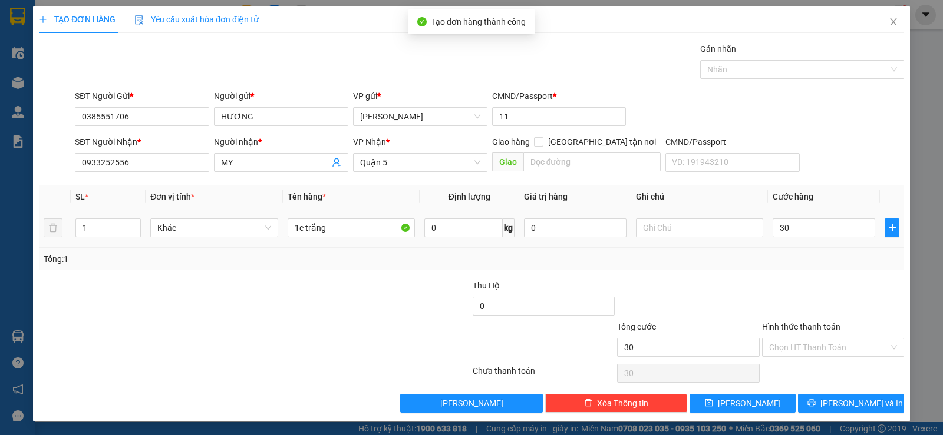
type input "30.000"
click at [811, 282] on div at bounding box center [833, 299] width 144 height 41
click at [823, 346] on input "Hình thức thanh toán" at bounding box center [829, 348] width 120 height 18
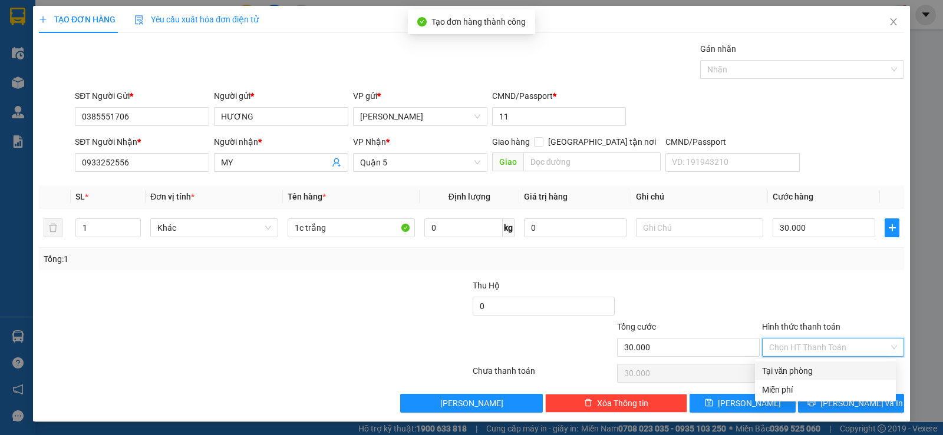
click at [659, 284] on div at bounding box center [688, 299] width 144 height 41
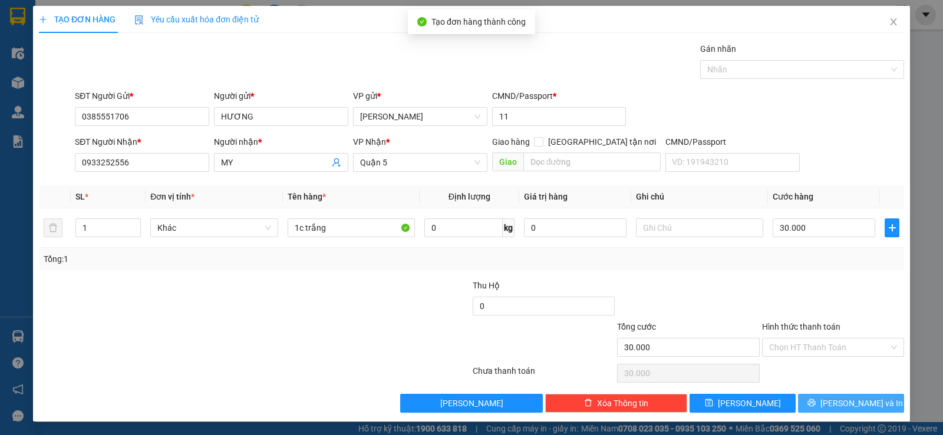
click at [851, 408] on span "[PERSON_NAME] và In" at bounding box center [861, 403] width 82 height 13
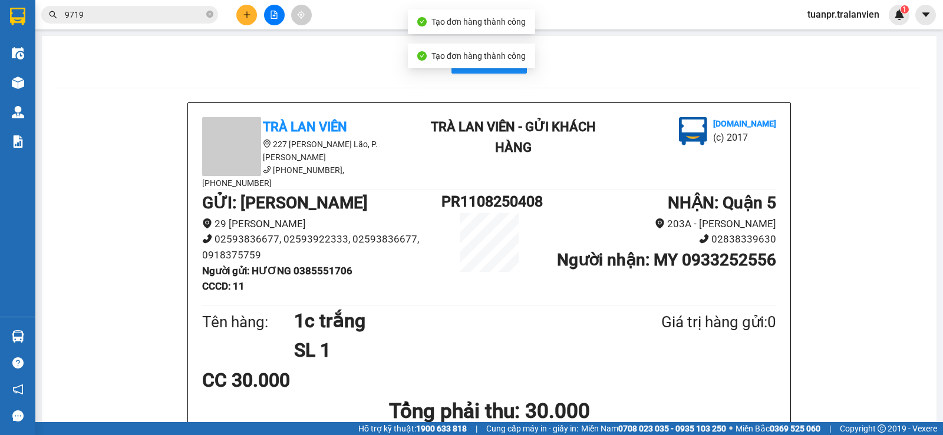
click at [493, 68] on div "Tạo đơn hàng thành công" at bounding box center [471, 56] width 127 height 25
click at [493, 70] on button "In mẫu A5" at bounding box center [488, 62] width 75 height 24
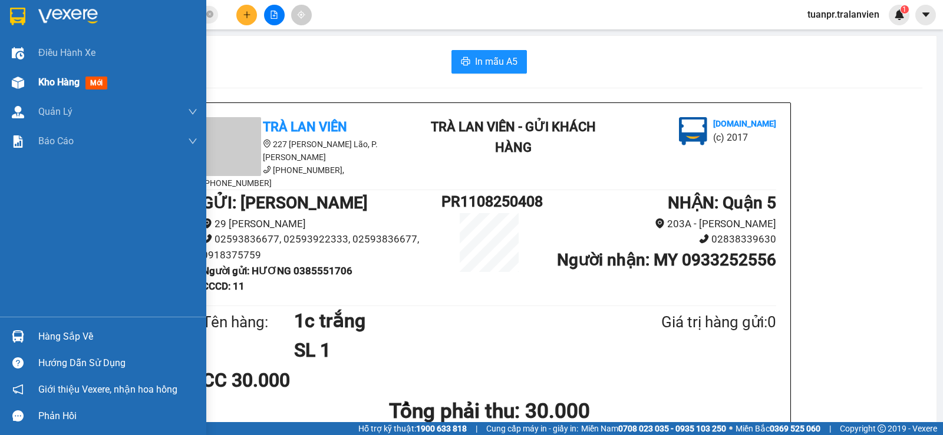
click at [68, 88] on span "Kho hàng" at bounding box center [58, 82] width 41 height 11
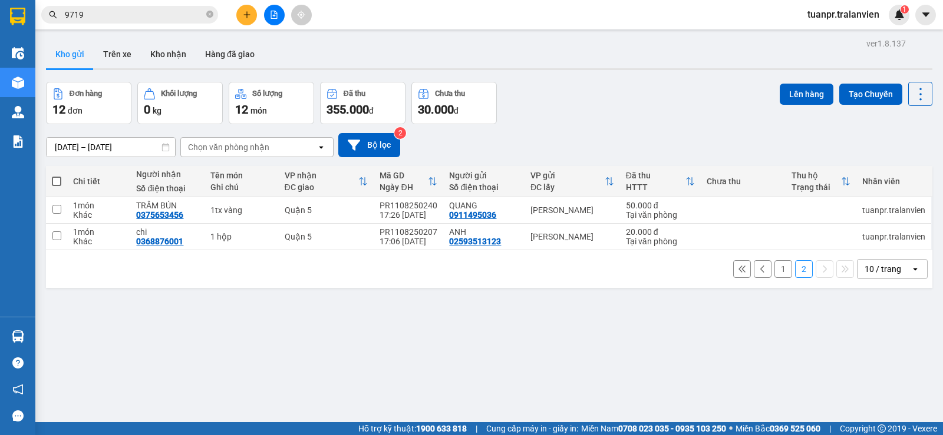
click at [780, 260] on button "1" at bounding box center [783, 269] width 18 height 18
